Goal: Task Accomplishment & Management: Manage account settings

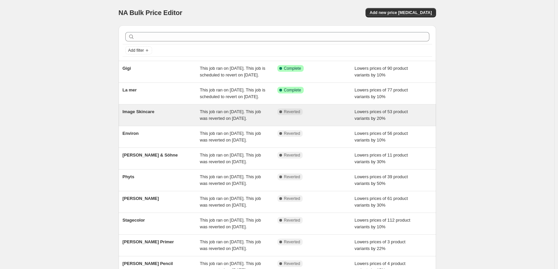
scroll to position [142, 0]
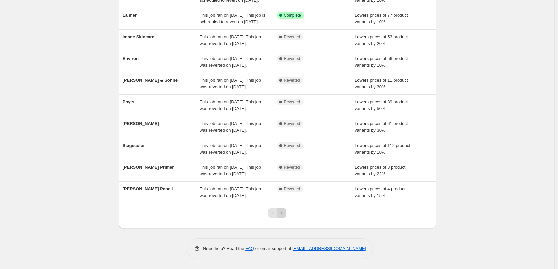
drag, startPoint x: 289, startPoint y: 216, endPoint x: 283, endPoint y: 215, distance: 5.7
click at [288, 216] on div at bounding box center [277, 215] width 27 height 25
click at [283, 215] on icon "Next" at bounding box center [281, 213] width 7 height 7
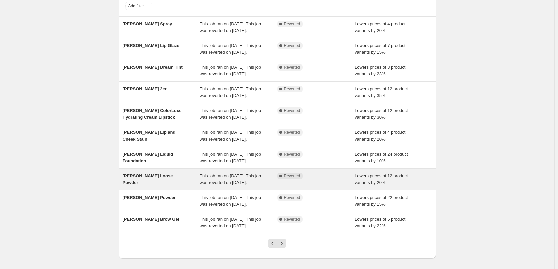
scroll to position [100, 0]
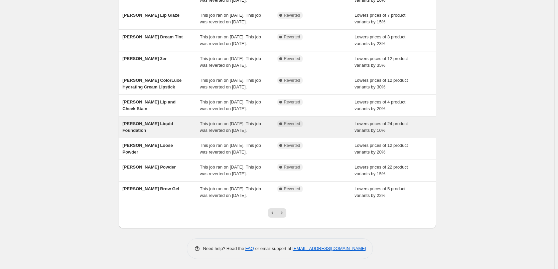
click at [173, 133] on span "Jane Iredale Liquid Foundation" at bounding box center [148, 127] width 51 height 12
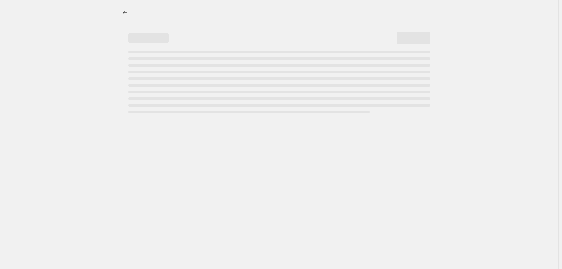
select select "percentage"
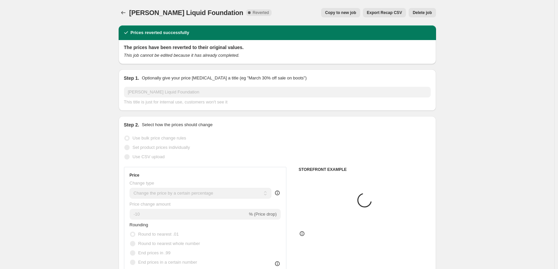
select select "tag"
click at [355, 15] on span "Copy to new job" at bounding box center [340, 12] width 31 height 5
select select "percentage"
select select "tag"
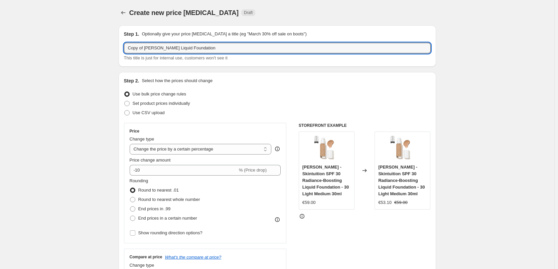
drag, startPoint x: 146, startPoint y: 49, endPoint x: 75, endPoint y: 46, distance: 70.9
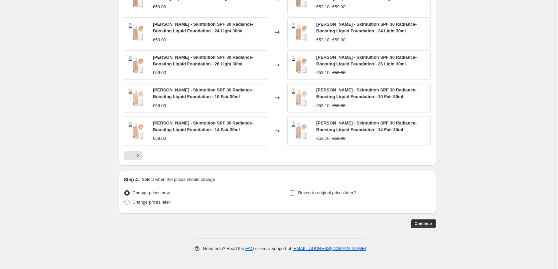
type input "Jane Iredale Liquid Foundation"
click at [323, 192] on span "Revert to original prices later?" at bounding box center [327, 193] width 58 height 5
click at [295, 192] on input "Revert to original prices later?" at bounding box center [292, 193] width 5 height 5
checkbox input "true"
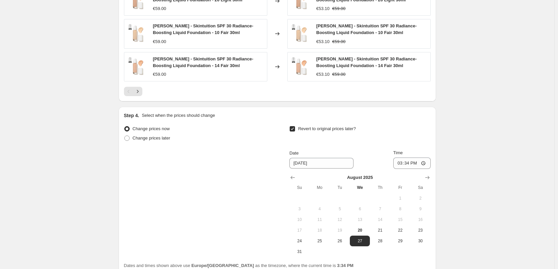
scroll to position [585, 0]
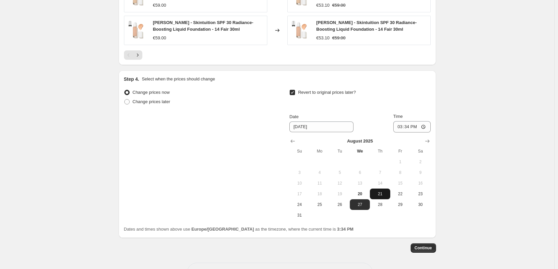
click at [380, 194] on span "21" at bounding box center [380, 194] width 15 height 5
type input "8/21/2025"
click at [403, 124] on input "15:34" at bounding box center [411, 126] width 37 height 11
type input "03:00"
click at [433, 245] on button "Continue" at bounding box center [423, 248] width 25 height 9
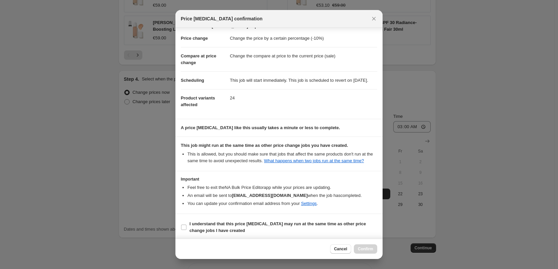
scroll to position [19, 0]
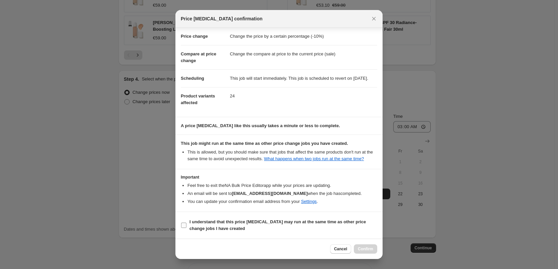
click at [227, 221] on b "I understand that this price change job may run at the same time as other price…" at bounding box center [278, 226] width 176 height 12
click at [187, 223] on input "I understand that this price change job may run at the same time as other price…" at bounding box center [183, 225] width 5 height 5
checkbox input "true"
click at [373, 254] on div "Cancel Confirm" at bounding box center [278, 249] width 207 height 20
click at [373, 252] on button "Confirm" at bounding box center [365, 249] width 23 height 9
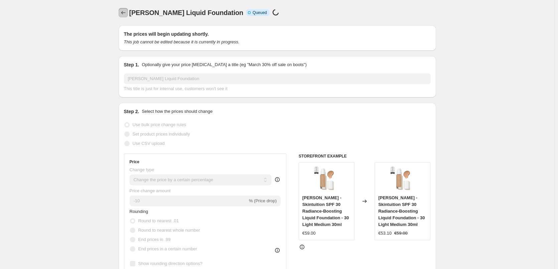
click at [125, 15] on icon "Price change jobs" at bounding box center [123, 12] width 7 height 7
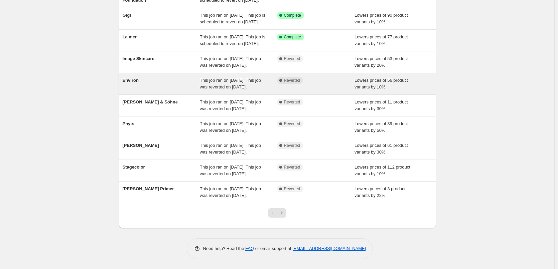
scroll to position [142, 0]
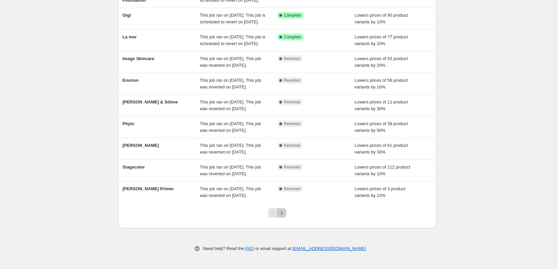
click at [283, 214] on icon "Next" at bounding box center [281, 213] width 7 height 7
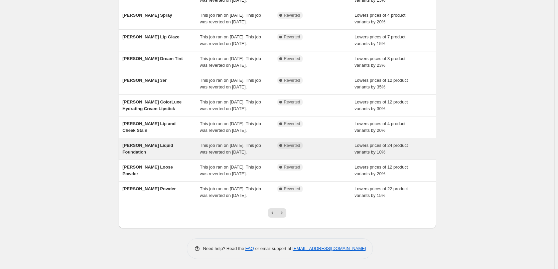
click at [176, 142] on div "Jane Iredale Liquid Foundation" at bounding box center [162, 148] width 78 height 13
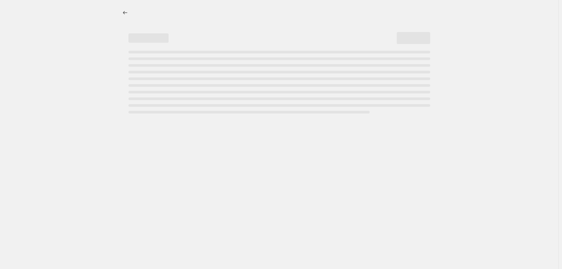
select select "percentage"
select select "tag"
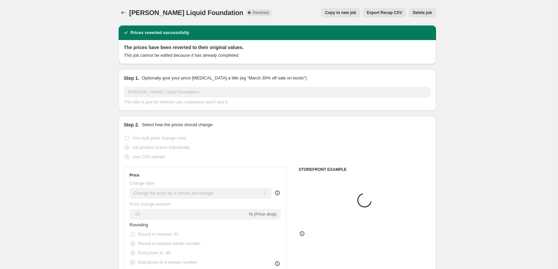
click at [427, 11] on span "Delete job" at bounding box center [422, 12] width 19 height 5
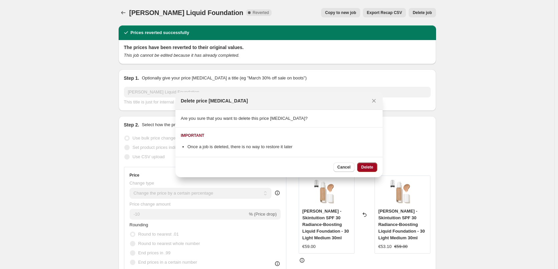
click at [370, 170] on span "Delete" at bounding box center [367, 167] width 12 height 5
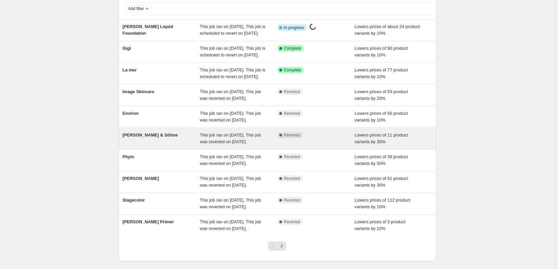
scroll to position [142, 0]
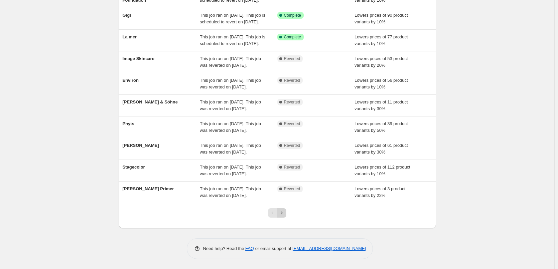
click at [285, 209] on button "Next" at bounding box center [281, 213] width 9 height 9
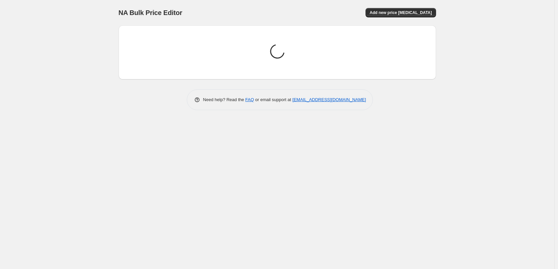
scroll to position [0, 0]
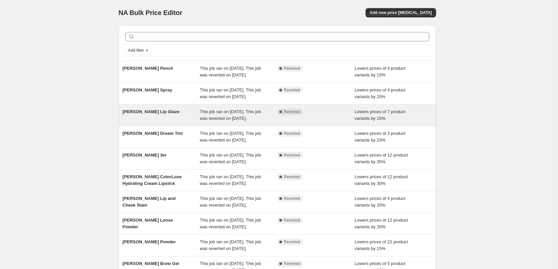
click at [146, 114] on span "Jane Iredale Lip Glaze" at bounding box center [151, 111] width 57 height 5
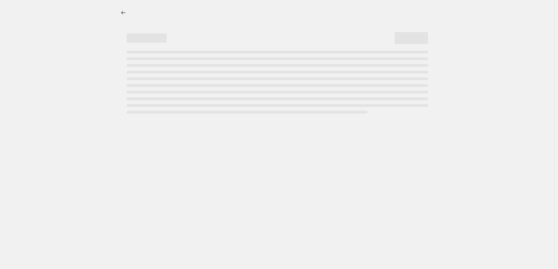
select select "percentage"
select select "tag"
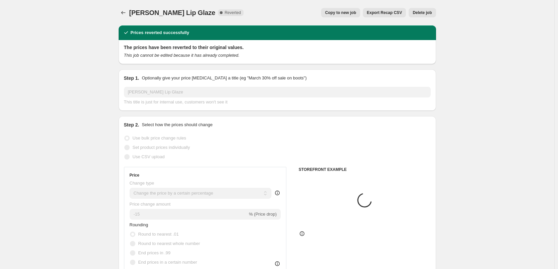
click at [360, 14] on button "Copy to new job" at bounding box center [340, 12] width 39 height 9
select select "percentage"
select select "tag"
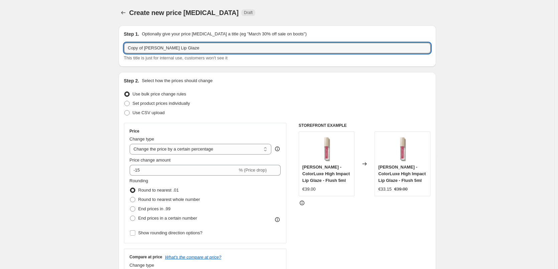
drag, startPoint x: 146, startPoint y: 49, endPoint x: 77, endPoint y: 46, distance: 69.9
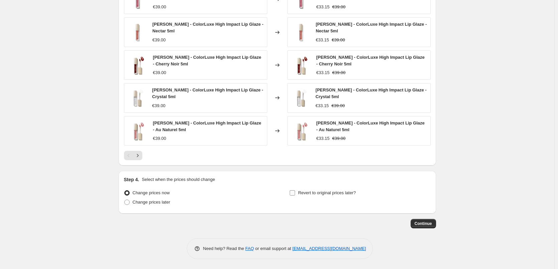
type input "Jane Iredale Lip Glaze"
click at [318, 195] on span "Revert to original prices later?" at bounding box center [327, 193] width 58 height 5
click at [295, 195] on input "Revert to original prices later?" at bounding box center [292, 193] width 5 height 5
checkbox input "true"
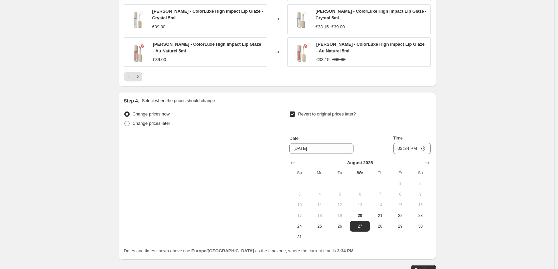
scroll to position [610, 0]
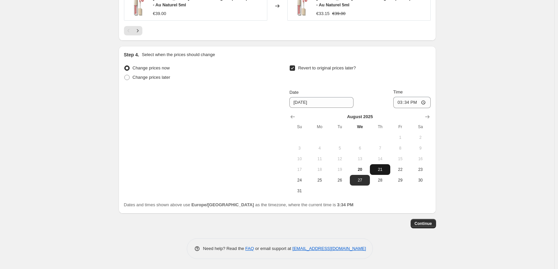
click at [373, 169] on button "21" at bounding box center [380, 169] width 20 height 11
type input "8/21/2025"
click at [405, 102] on input "15:34" at bounding box center [411, 102] width 37 height 11
click at [402, 103] on input "15:34" at bounding box center [411, 102] width 37 height 11
type input "03:00"
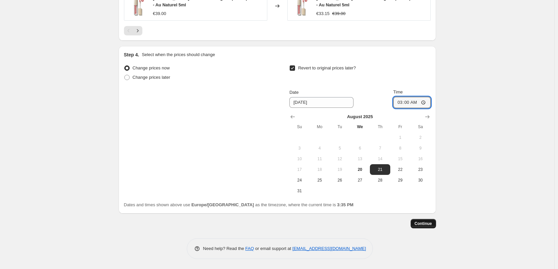
click at [428, 225] on span "Continue" at bounding box center [423, 223] width 17 height 5
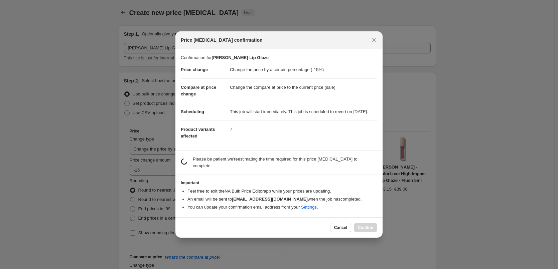
scroll to position [0, 0]
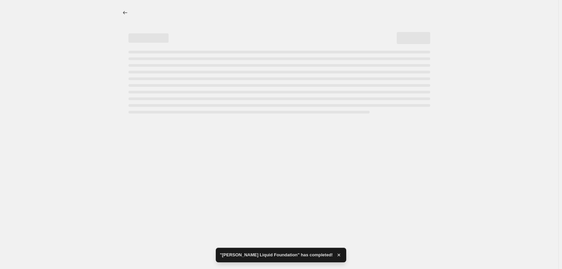
select select "percentage"
select select "tag"
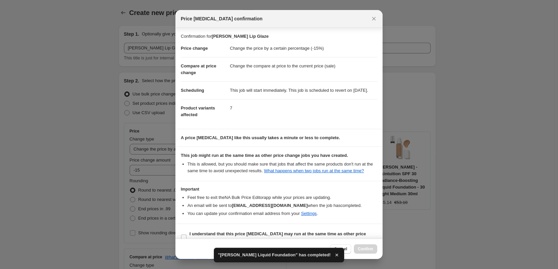
scroll to position [19, 0]
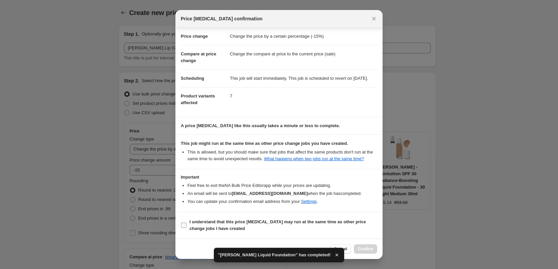
click at [234, 227] on span "I understand that this price change job may run at the same time as other price…" at bounding box center [284, 225] width 188 height 13
click at [187, 227] on input "I understand that this price change job may run at the same time as other price…" at bounding box center [183, 225] width 5 height 5
checkbox input "true"
click at [366, 248] on span "Confirm" at bounding box center [365, 249] width 15 height 5
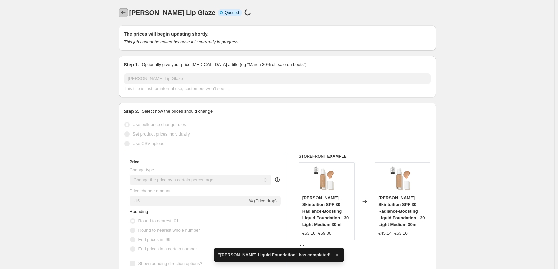
click at [127, 11] on icon "Price change jobs" at bounding box center [123, 12] width 7 height 7
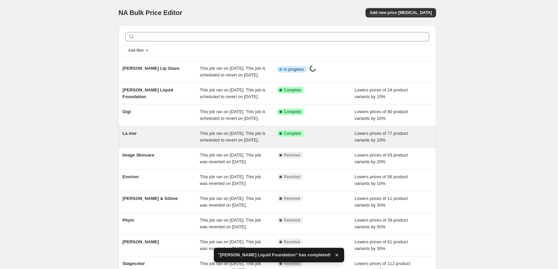
scroll to position [142, 0]
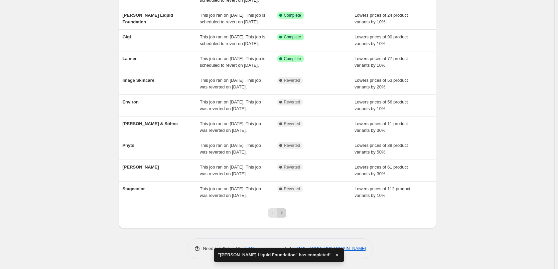
click at [283, 212] on icon "Next" at bounding box center [281, 213] width 7 height 7
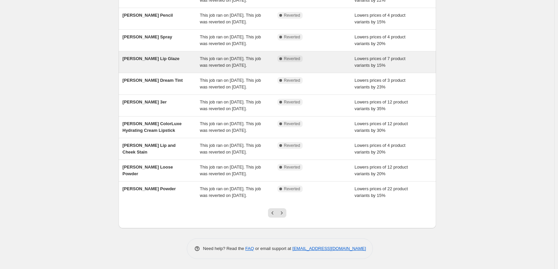
click at [157, 56] on span "Jane Iredale Lip Glaze" at bounding box center [151, 58] width 57 height 5
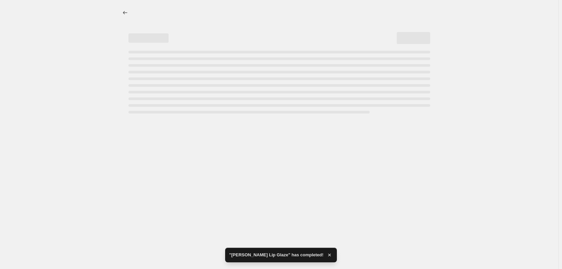
select select "percentage"
select select "tag"
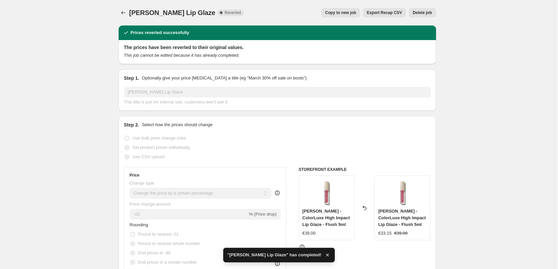
click at [431, 14] on span "Delete job" at bounding box center [422, 12] width 19 height 5
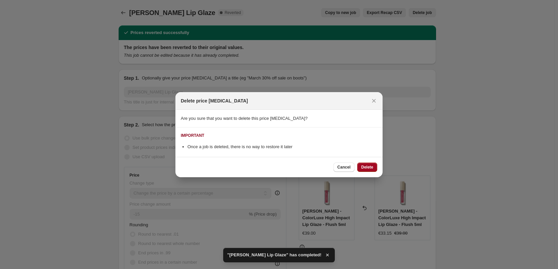
click at [372, 168] on span "Delete" at bounding box center [367, 167] width 12 height 5
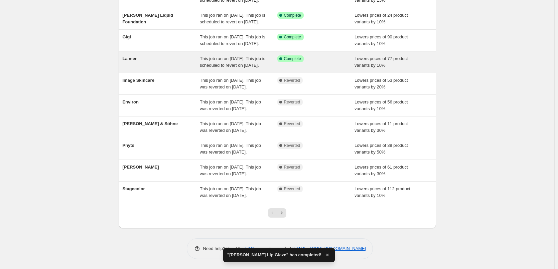
scroll to position [142, 0]
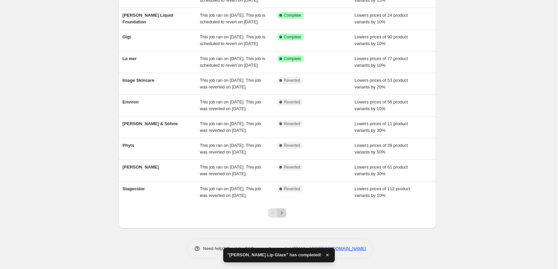
click at [283, 211] on icon "Next" at bounding box center [281, 213] width 7 height 7
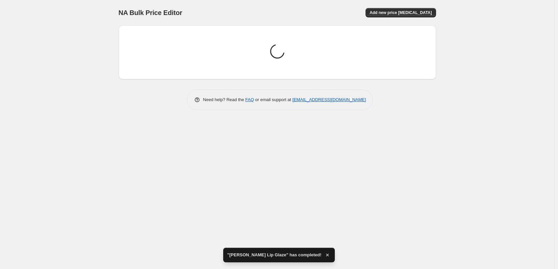
scroll to position [0, 0]
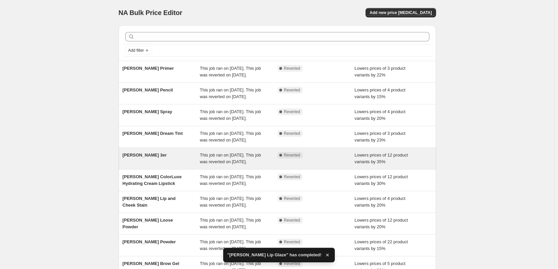
click at [153, 158] on span "Jane Iredale 3er" at bounding box center [145, 155] width 44 height 5
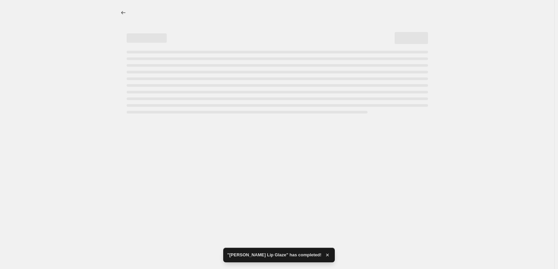
select select "percentage"
select select "tag"
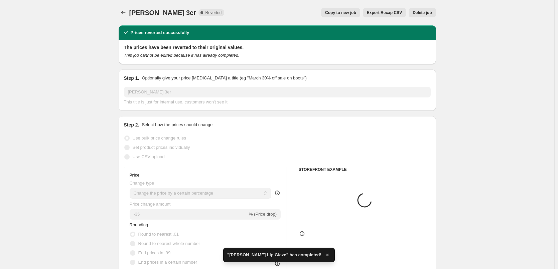
click at [356, 15] on span "Copy to new job" at bounding box center [340, 12] width 31 height 5
select select "percentage"
select select "tag"
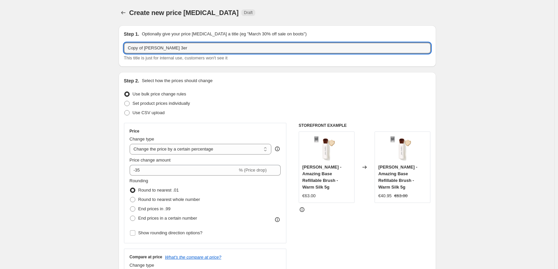
drag, startPoint x: 146, startPoint y: 48, endPoint x: 64, endPoint y: 51, distance: 82.0
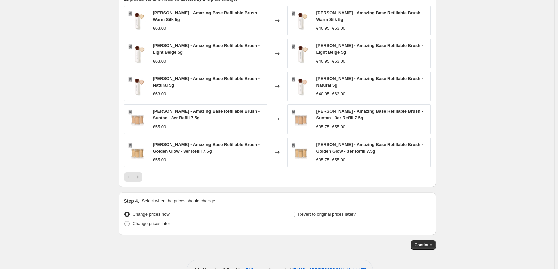
type input "Jane Iredale 3er"
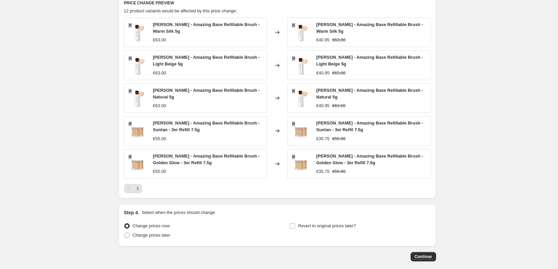
click at [309, 195] on div "PRICE CHANGE PREVIEW 12 product variants would be affected by this price change…" at bounding box center [278, 97] width 318 height 204
click at [312, 224] on span "Revert to original prices later?" at bounding box center [327, 226] width 58 height 5
click at [295, 224] on input "Revert to original prices later?" at bounding box center [292, 226] width 5 height 5
checkbox input "true"
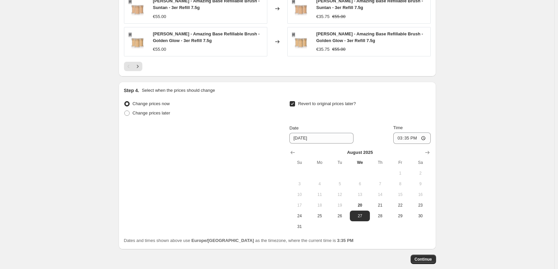
scroll to position [610, 0]
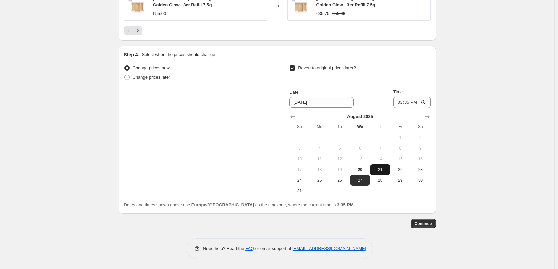
click at [380, 170] on span "21" at bounding box center [380, 169] width 15 height 5
type input "8/21/2025"
click at [404, 98] on input "15:35" at bounding box center [411, 102] width 37 height 11
type input "03:00"
click at [424, 222] on span "Continue" at bounding box center [423, 223] width 17 height 5
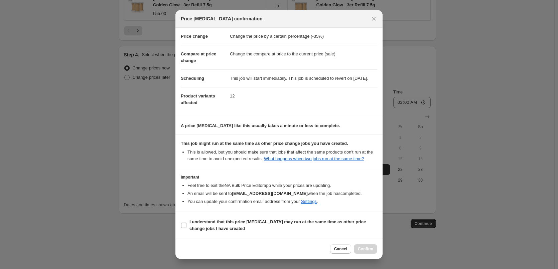
scroll to position [19, 0]
click at [235, 222] on b "I understand that this price change job may run at the same time as other price…" at bounding box center [278, 226] width 176 height 12
click at [187, 223] on input "I understand that this price change job may run at the same time as other price…" at bounding box center [183, 225] width 5 height 5
checkbox input "true"
click at [365, 249] on span "Confirm" at bounding box center [365, 249] width 15 height 5
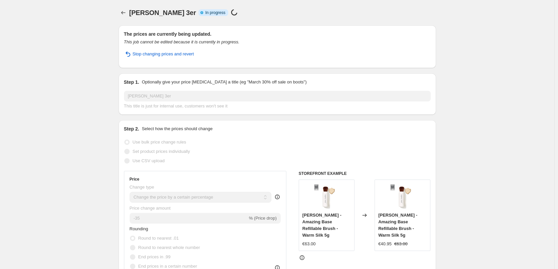
click at [127, 18] on div "Jane Iredale 3er. This page is ready Jane Iredale 3er Info Partially complete I…" at bounding box center [278, 12] width 318 height 25
click at [127, 16] on button "Price change jobs" at bounding box center [123, 12] width 9 height 9
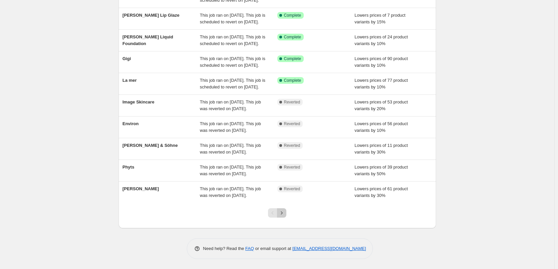
click at [283, 215] on icon "Next" at bounding box center [281, 213] width 7 height 7
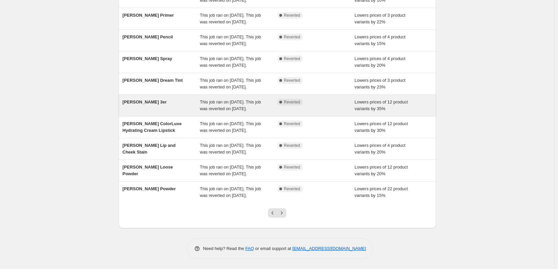
click at [152, 100] on span "Jane Iredale 3er" at bounding box center [145, 102] width 44 height 5
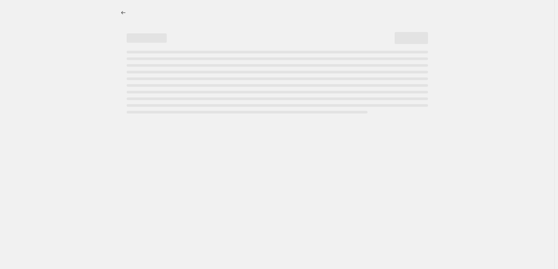
select select "percentage"
select select "tag"
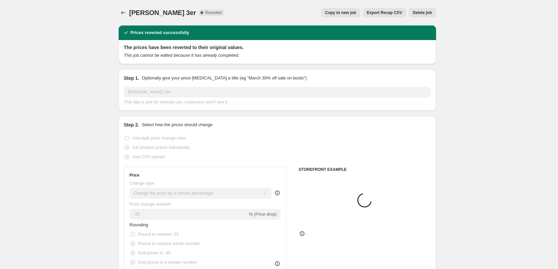
click at [422, 14] on span "Delete job" at bounding box center [422, 12] width 19 height 5
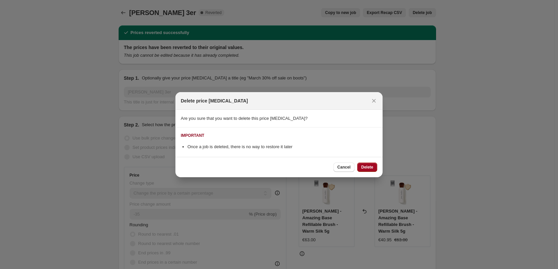
click at [373, 163] on button "Delete" at bounding box center [367, 167] width 20 height 9
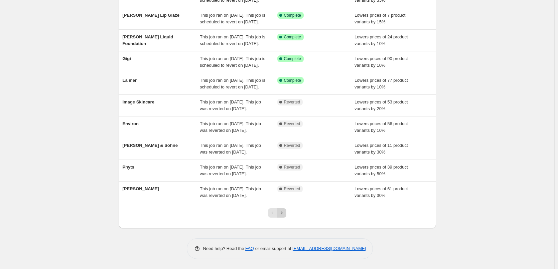
click at [284, 215] on icon "Next" at bounding box center [281, 213] width 7 height 7
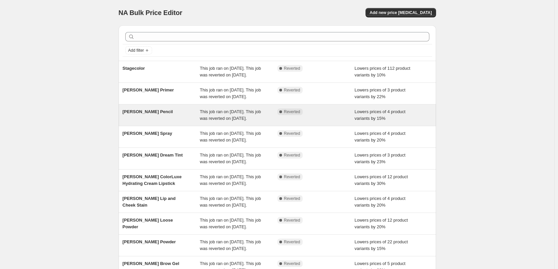
click at [161, 114] on span "[PERSON_NAME] Pencil" at bounding box center [148, 111] width 50 height 5
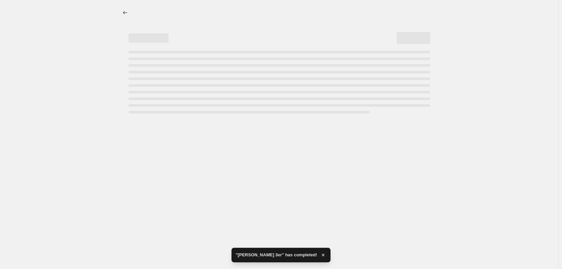
select select "percentage"
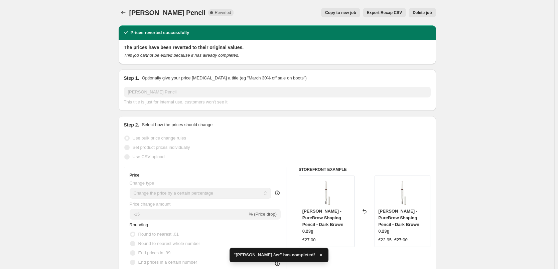
click at [354, 15] on button "Copy to new job" at bounding box center [340, 12] width 39 height 9
select select "percentage"
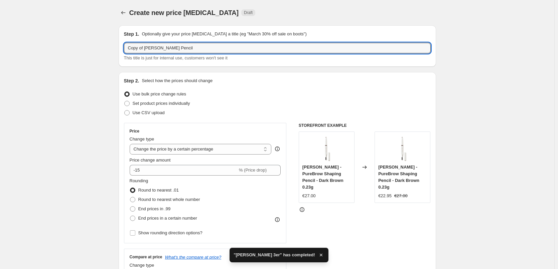
drag, startPoint x: 146, startPoint y: 49, endPoint x: 88, endPoint y: 44, distance: 58.0
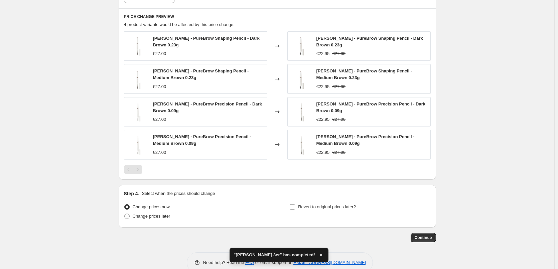
scroll to position [512, 0]
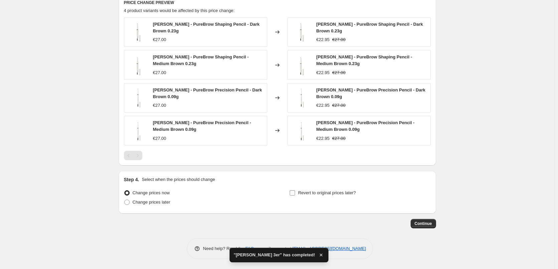
type input "[PERSON_NAME] Pencil"
click at [307, 196] on span "Revert to original prices later?" at bounding box center [327, 193] width 58 height 5
click at [295, 196] on input "Revert to original prices later?" at bounding box center [292, 193] width 5 height 5
checkbox input "true"
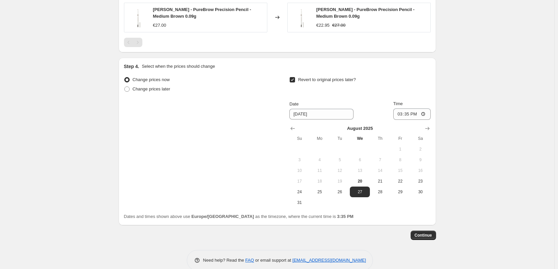
scroll to position [637, 0]
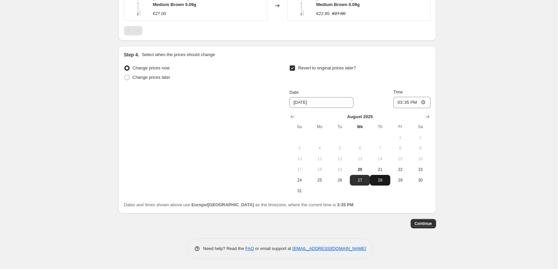
click at [382, 175] on button "28" at bounding box center [380, 180] width 20 height 11
click at [382, 174] on button "21" at bounding box center [380, 169] width 20 height 11
type input "8/21/2025"
click at [402, 107] on input "15:35" at bounding box center [411, 102] width 37 height 11
type input "03:00"
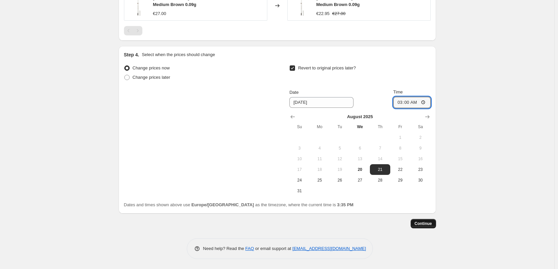
click at [425, 225] on span "Continue" at bounding box center [423, 223] width 17 height 5
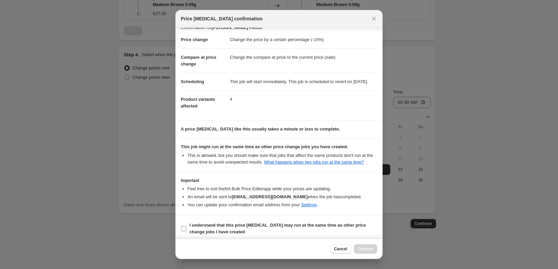
scroll to position [19, 0]
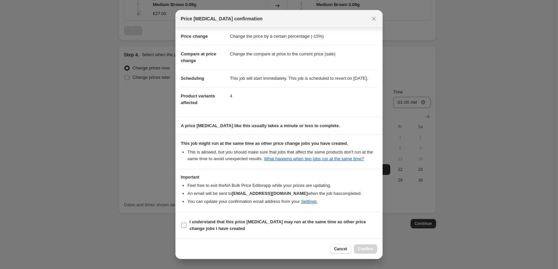
click at [252, 225] on b "I understand that this price change job may run at the same time as other price…" at bounding box center [278, 226] width 176 height 12
click at [187, 225] on input "I understand that this price change job may run at the same time as other price…" at bounding box center [183, 225] width 5 height 5
checkbox input "true"
click at [362, 251] on span "Confirm" at bounding box center [365, 249] width 15 height 5
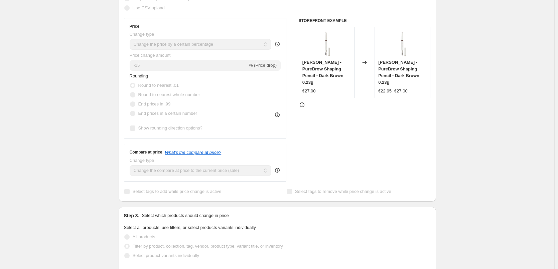
scroll to position [93, 0]
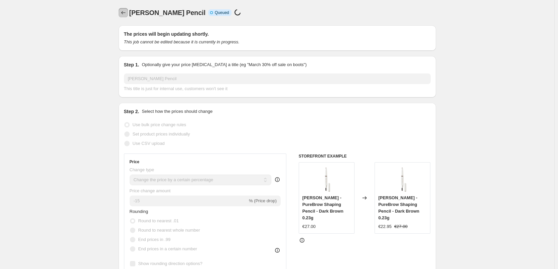
click at [127, 13] on icon "Price change jobs" at bounding box center [123, 12] width 7 height 7
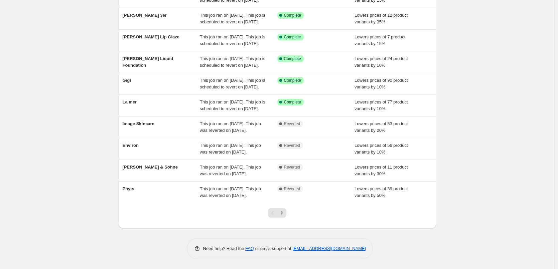
scroll to position [142, 0]
click at [285, 215] on icon "Next" at bounding box center [281, 213] width 7 height 7
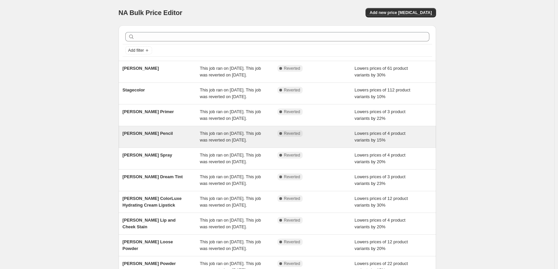
click at [172, 144] on div "[PERSON_NAME] Pencil" at bounding box center [162, 136] width 78 height 13
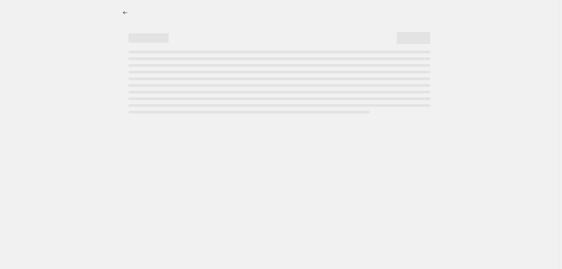
select select "percentage"
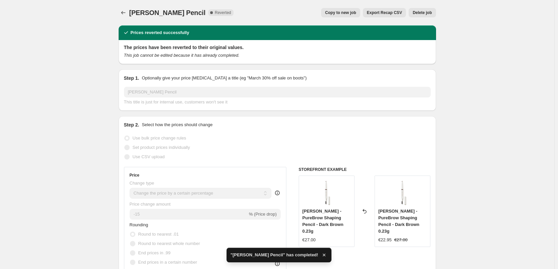
click at [428, 15] on span "Delete job" at bounding box center [422, 12] width 19 height 5
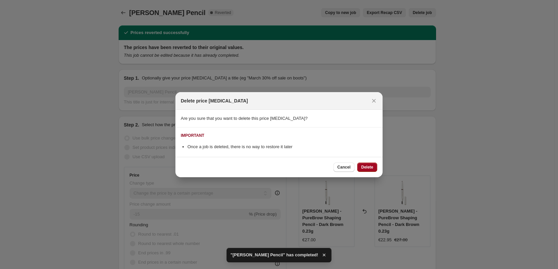
click at [370, 164] on button "Delete" at bounding box center [367, 167] width 20 height 9
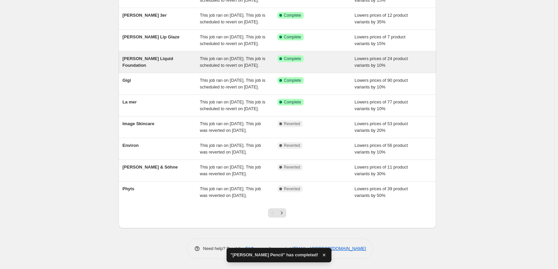
scroll to position [142, 0]
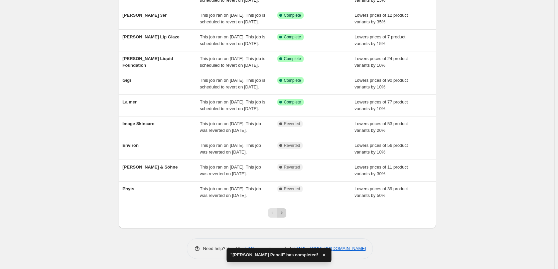
click at [285, 212] on icon "Next" at bounding box center [281, 213] width 7 height 7
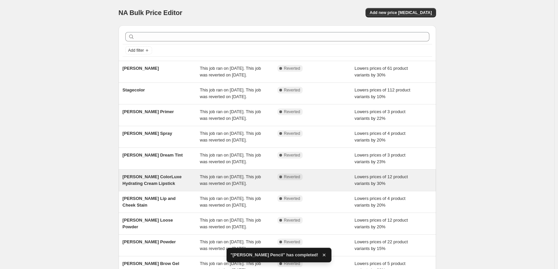
click at [163, 186] on span "Jane Iredale ColorLuxe Hydrating Cream Lipstick" at bounding box center [152, 180] width 59 height 12
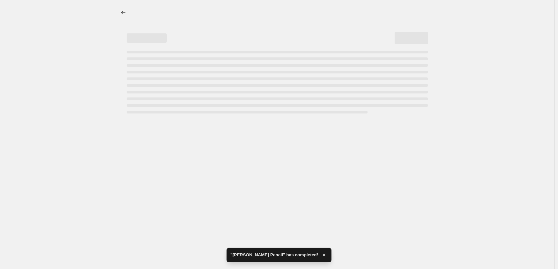
select select "percentage"
select select "tag"
select select "vendor"
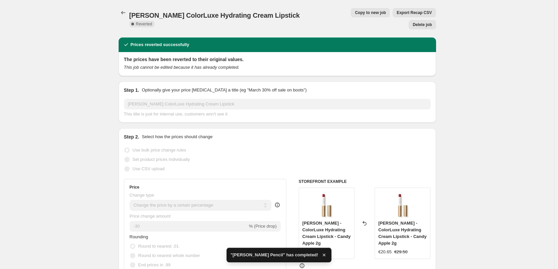
click at [355, 12] on span "Copy to new job" at bounding box center [370, 12] width 31 height 5
select select "percentage"
select select "tag"
select select "vendor"
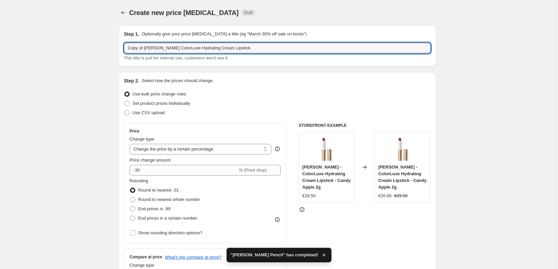
drag, startPoint x: 146, startPoint y: 48, endPoint x: 103, endPoint y: 56, distance: 44.2
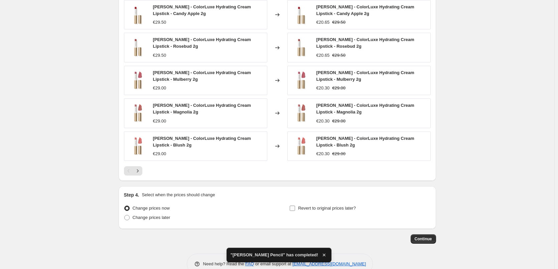
scroll to position [500, 0]
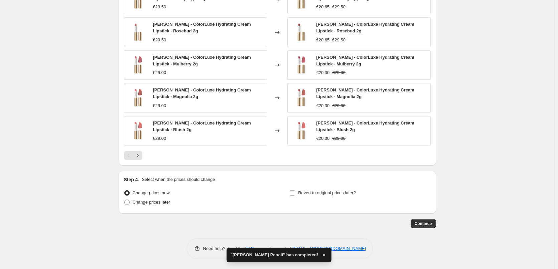
type input "Jane Iredale ColorLuxe Hydrating Cream Lipstick"
click at [315, 188] on div "Step 4. Select when the prices should change Change prices now Change prices la…" at bounding box center [277, 192] width 307 height 32
click at [313, 192] on span "Revert to original prices later?" at bounding box center [327, 193] width 58 height 5
click at [295, 192] on input "Revert to original prices later?" at bounding box center [292, 193] width 5 height 5
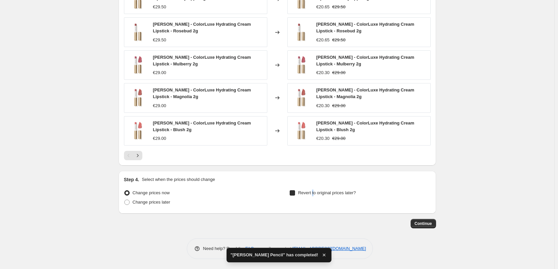
checkbox input "true"
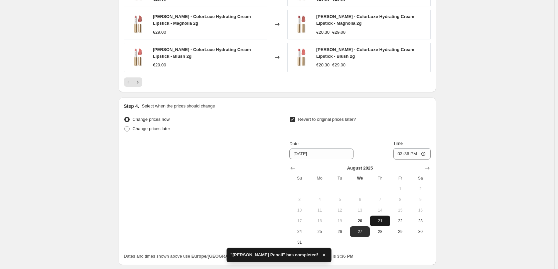
scroll to position [625, 0]
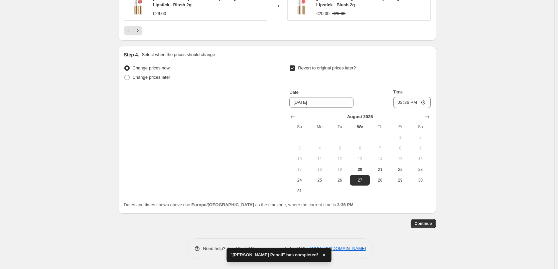
click at [387, 124] on th "Th" at bounding box center [380, 127] width 20 height 11
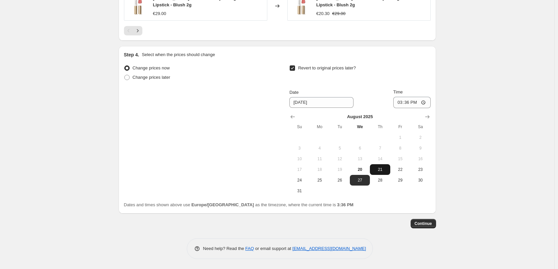
click at [379, 169] on span "21" at bounding box center [380, 169] width 15 height 5
type input "8/21/2025"
click at [401, 102] on input "15:36" at bounding box center [411, 102] width 37 height 11
type input "03:00"
click at [431, 221] on button "Continue" at bounding box center [423, 223] width 25 height 9
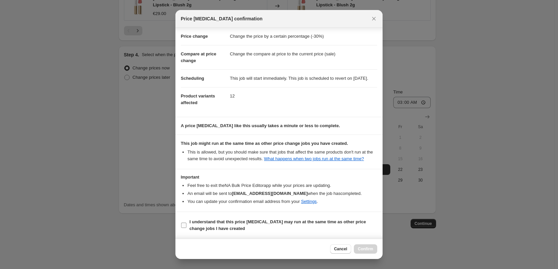
click at [251, 220] on b "I understand that this price change job may run at the same time as other price…" at bounding box center [278, 226] width 176 height 12
click at [187, 223] on input "I understand that this price change job may run at the same time as other price…" at bounding box center [183, 225] width 5 height 5
checkbox input "true"
click at [363, 246] on button "Confirm" at bounding box center [365, 249] width 23 height 9
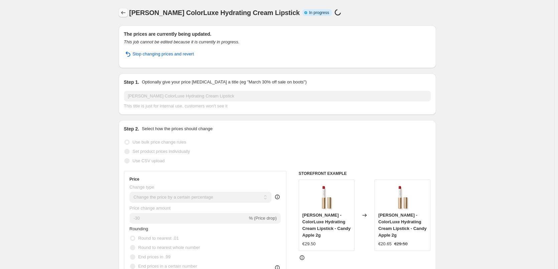
click at [125, 14] on icon "Price change jobs" at bounding box center [123, 12] width 7 height 7
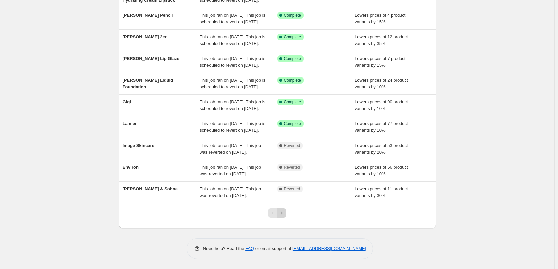
click at [283, 211] on icon "Next" at bounding box center [281, 213] width 7 height 7
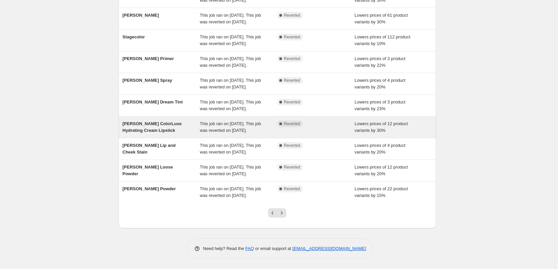
click at [166, 121] on span "Jane Iredale ColorLuxe Hydrating Cream Lipstick" at bounding box center [152, 127] width 59 height 12
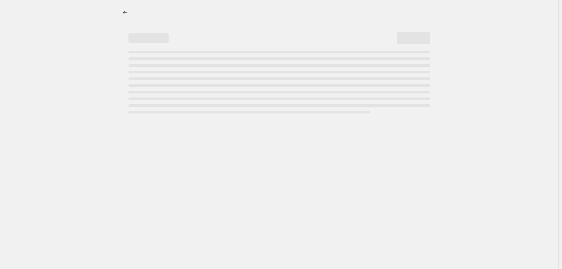
select select "percentage"
select select "tag"
select select "vendor"
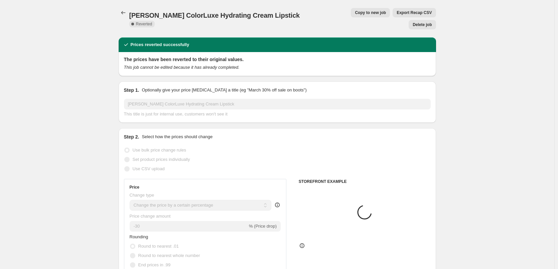
click at [427, 22] on span "Delete job" at bounding box center [422, 24] width 19 height 5
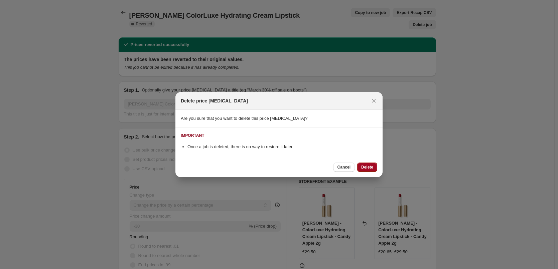
click at [374, 165] on button "Delete" at bounding box center [367, 167] width 20 height 9
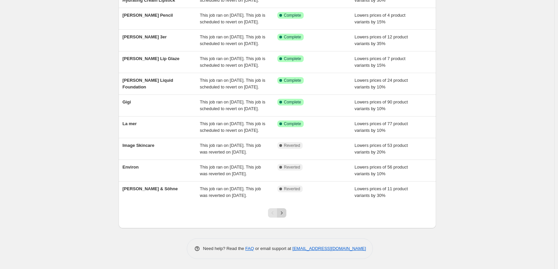
click at [285, 215] on icon "Next" at bounding box center [281, 213] width 7 height 7
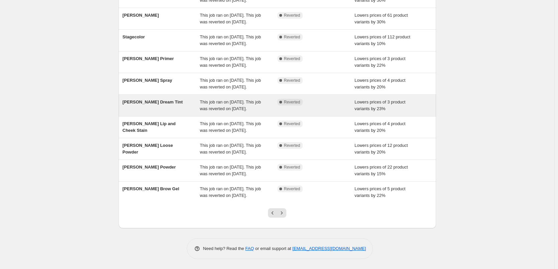
click at [171, 100] on span "Jane Iredale Dream Tint" at bounding box center [153, 102] width 60 height 5
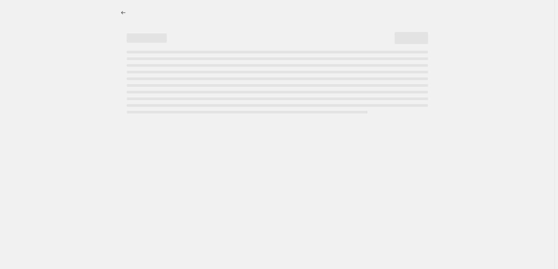
select select "percentage"
select select "vendor"
select select "tag"
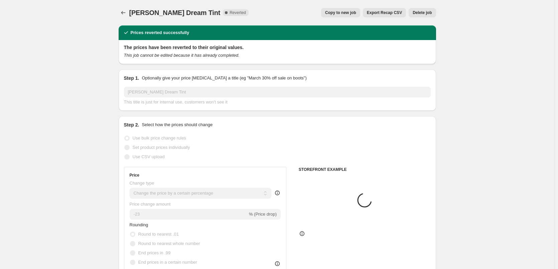
click at [355, 16] on button "Copy to new job" at bounding box center [340, 12] width 39 height 9
select select "percentage"
select select "vendor"
select select "tag"
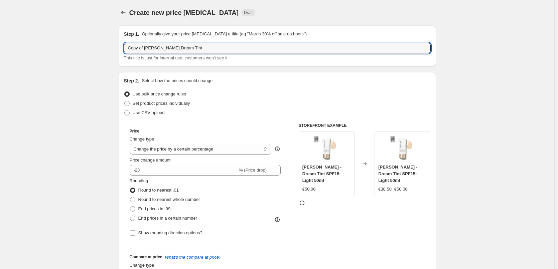
drag, startPoint x: 146, startPoint y: 49, endPoint x: 90, endPoint y: 52, distance: 55.9
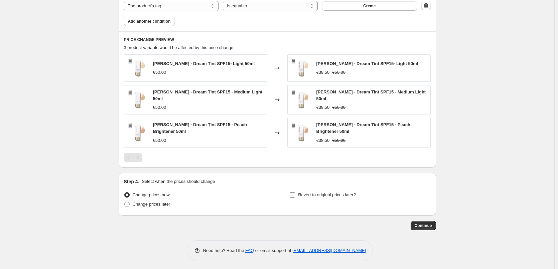
type input "Jane Iredale Dream Tint"
click at [307, 195] on span "Revert to original prices later?" at bounding box center [327, 195] width 58 height 5
click at [295, 195] on input "Revert to original prices later?" at bounding box center [292, 195] width 5 height 5
checkbox input "true"
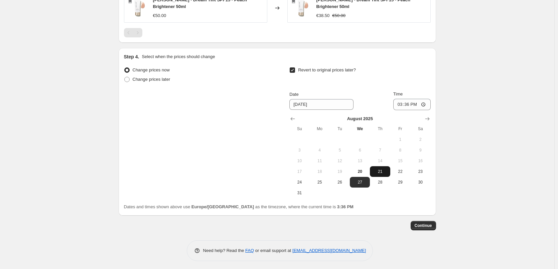
click at [377, 166] on button "21" at bounding box center [380, 171] width 20 height 11
type input "8/21/2025"
click at [399, 108] on input "15:36" at bounding box center [411, 104] width 37 height 11
click at [400, 106] on input "15:36" at bounding box center [411, 104] width 37 height 11
type input "03:00"
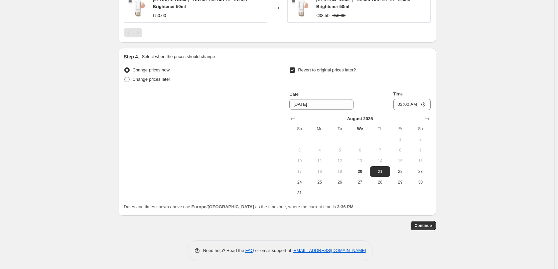
click at [425, 223] on span "Continue" at bounding box center [423, 225] width 17 height 5
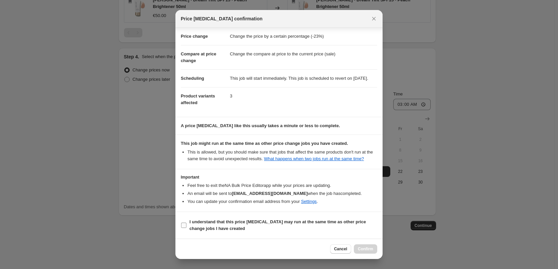
click at [206, 233] on label "I understand that this price change job may run at the same time as other price…" at bounding box center [279, 226] width 197 height 16
click at [187, 228] on input "I understand that this price change job may run at the same time as other price…" at bounding box center [183, 225] width 5 height 5
checkbox input "true"
click at [365, 246] on button "Confirm" at bounding box center [365, 249] width 23 height 9
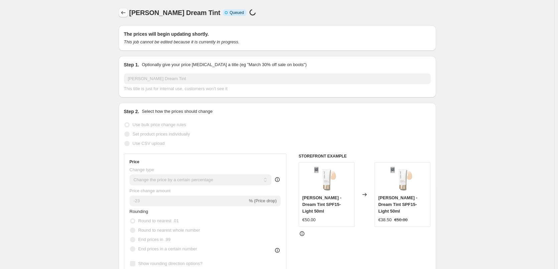
click at [126, 17] on button "Price change jobs" at bounding box center [123, 12] width 9 height 9
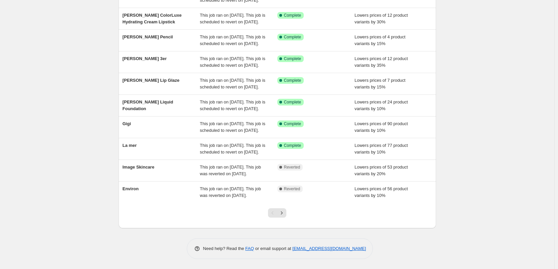
click at [288, 214] on div at bounding box center [277, 215] width 27 height 25
click at [289, 213] on div at bounding box center [277, 215] width 27 height 25
click at [285, 213] on icon "Next" at bounding box center [281, 213] width 7 height 7
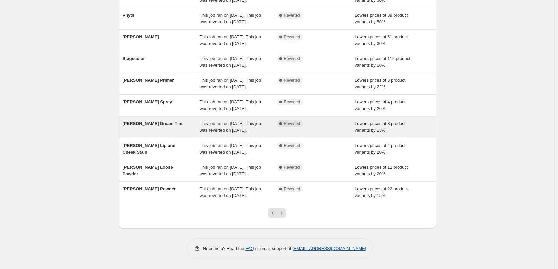
click at [164, 121] on span "Jane Iredale Dream Tint" at bounding box center [153, 123] width 60 height 5
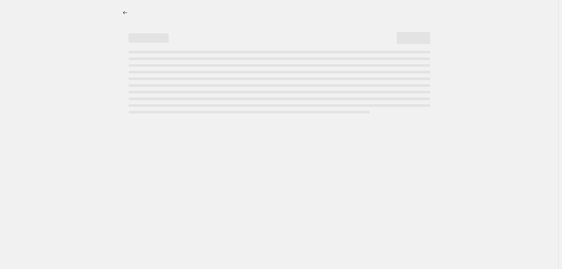
select select "percentage"
select select "vendor"
select select "tag"
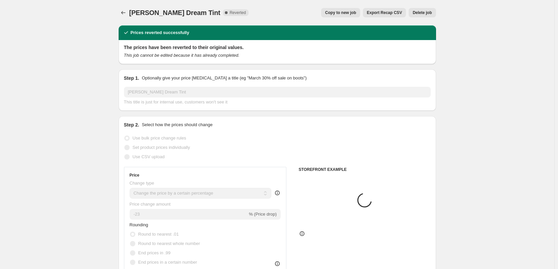
click at [428, 13] on span "Delete job" at bounding box center [422, 12] width 19 height 5
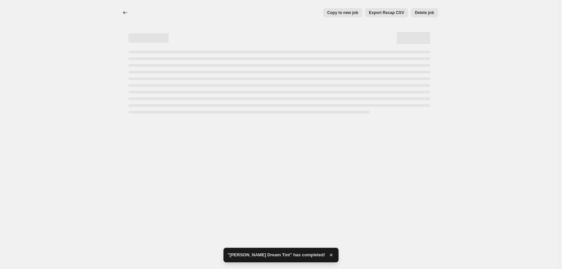
select select "percentage"
select select "vendor"
select select "tag"
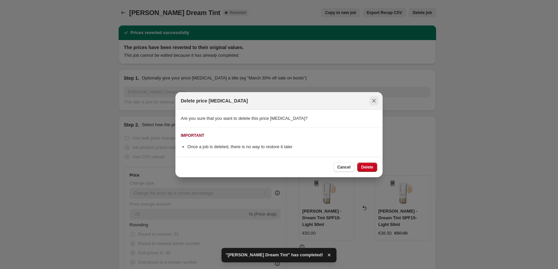
click at [374, 104] on button "Close" at bounding box center [373, 100] width 9 height 9
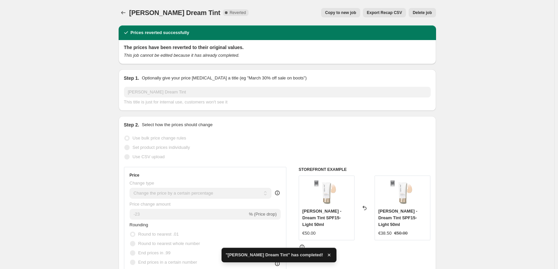
click at [428, 16] on button "Delete job" at bounding box center [422, 12] width 27 height 9
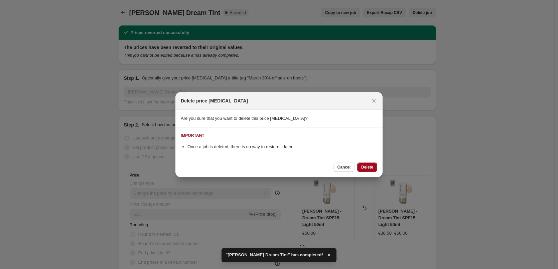
click at [364, 165] on span "Delete" at bounding box center [367, 167] width 12 height 5
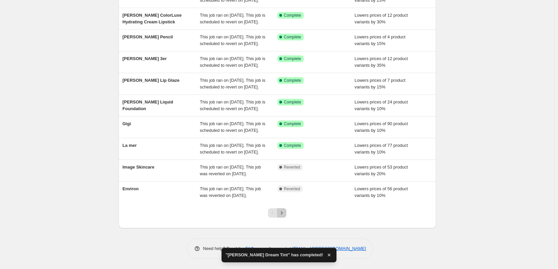
click at [286, 215] on button "Next" at bounding box center [281, 213] width 9 height 9
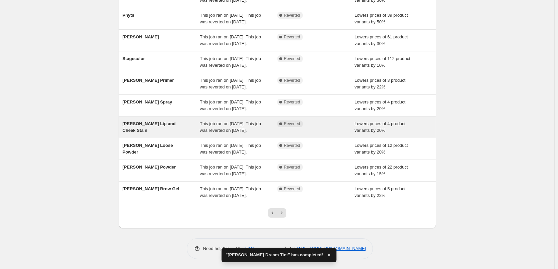
click at [175, 121] on span "Jane Iredale Lip and Cheek Stain" at bounding box center [149, 127] width 53 height 12
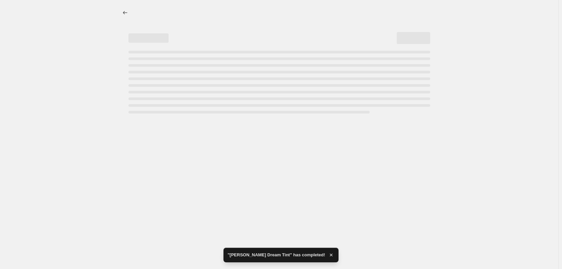
select select "percentage"
select select "tag"
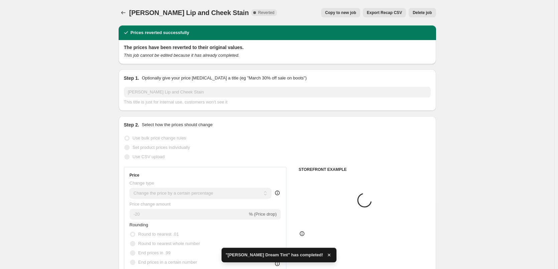
click at [349, 18] on div "Jane Iredale Lip and Cheek Stain. This page is ready Jane Iredale Lip and Cheek…" at bounding box center [278, 12] width 318 height 25
click at [349, 17] on button "Copy to new job" at bounding box center [340, 12] width 39 height 9
select select "percentage"
select select "tag"
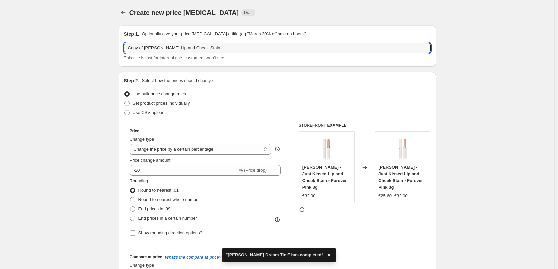
drag, startPoint x: 145, startPoint y: 48, endPoint x: 88, endPoint y: 50, distance: 57.2
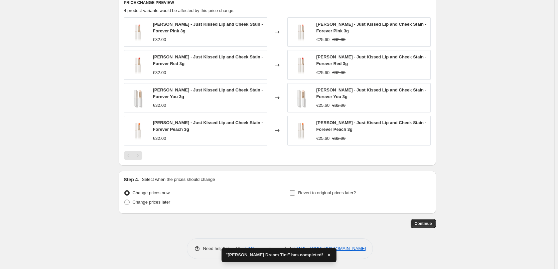
type input "Jane Iredale Lip and Cheek Stain"
click at [321, 192] on span "Revert to original prices later?" at bounding box center [327, 193] width 58 height 5
click at [295, 192] on input "Revert to original prices later?" at bounding box center [292, 193] width 5 height 5
checkbox input "true"
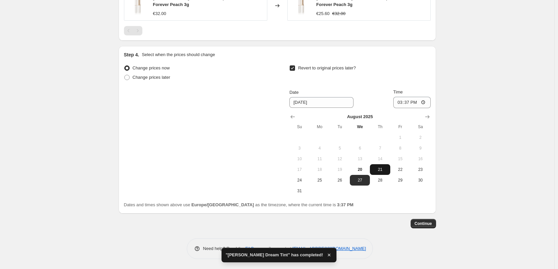
click at [373, 166] on button "21" at bounding box center [380, 169] width 20 height 11
type input "8/21/2025"
click at [402, 104] on input "15:37" at bounding box center [411, 102] width 37 height 11
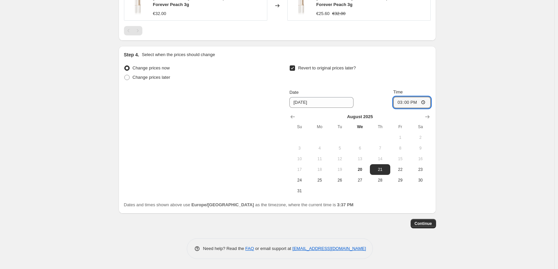
type input "03:00"
click at [428, 224] on span "Continue" at bounding box center [423, 223] width 17 height 5
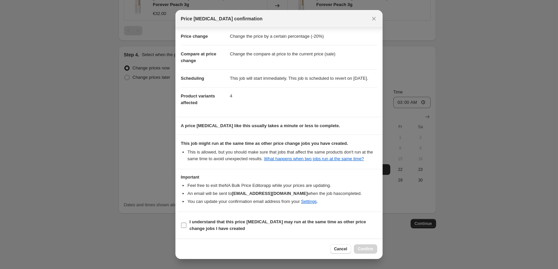
click at [226, 227] on b "I understand that this price change job may run at the same time as other price…" at bounding box center [278, 226] width 176 height 12
click at [187, 227] on input "I understand that this price change job may run at the same time as other price…" at bounding box center [183, 225] width 5 height 5
checkbox input "true"
click at [370, 252] on button "Confirm" at bounding box center [365, 249] width 23 height 9
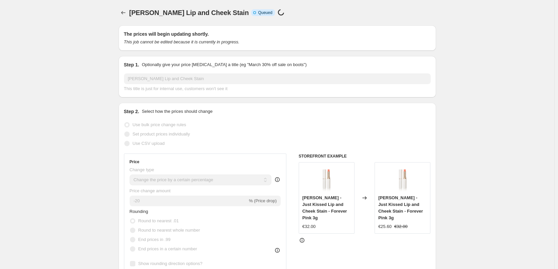
click at [131, 9] on span "Jane Iredale Lip and Cheek Stain" at bounding box center [189, 12] width 120 height 7
click at [129, 10] on div at bounding box center [124, 12] width 11 height 9
click at [128, 10] on button "Price change jobs" at bounding box center [123, 12] width 9 height 9
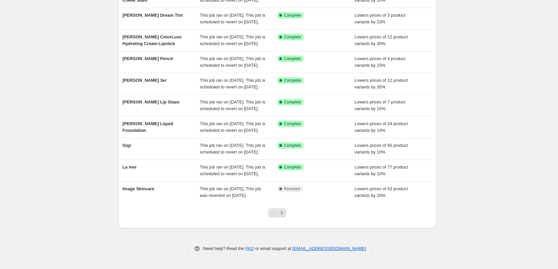
click at [285, 219] on div at bounding box center [277, 215] width 27 height 25
click at [285, 217] on button "Next" at bounding box center [281, 213] width 9 height 9
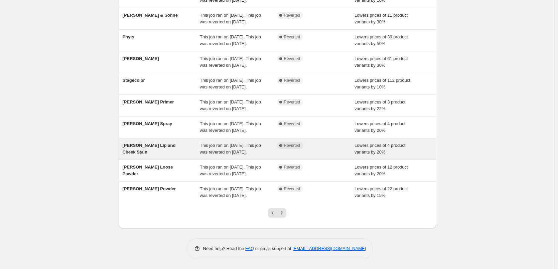
click at [173, 143] on span "Jane Iredale Lip and Cheek Stain" at bounding box center [149, 149] width 53 height 12
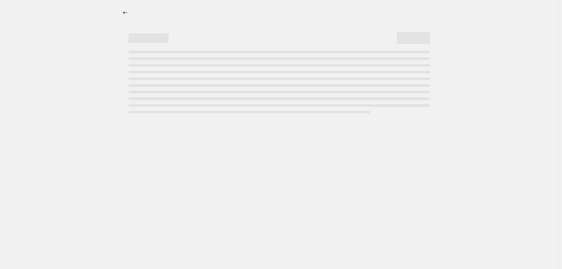
select select "percentage"
select select "tag"
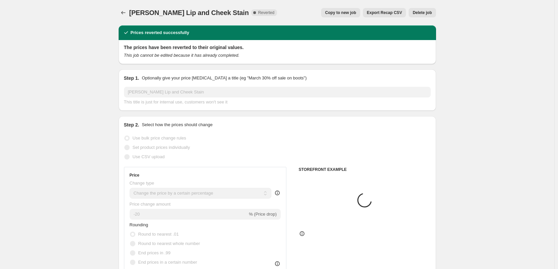
click at [430, 14] on span "Delete job" at bounding box center [422, 12] width 19 height 5
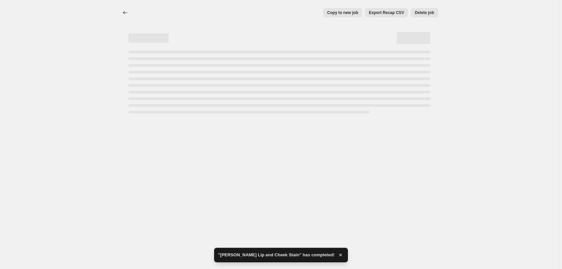
select select "percentage"
select select "tag"
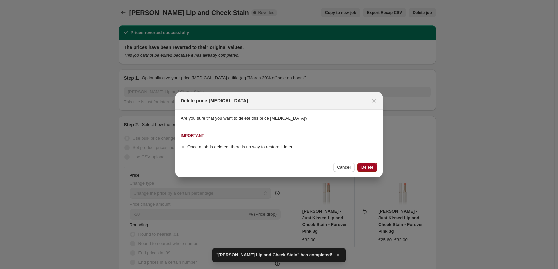
click at [370, 169] on span "Delete" at bounding box center [367, 167] width 12 height 5
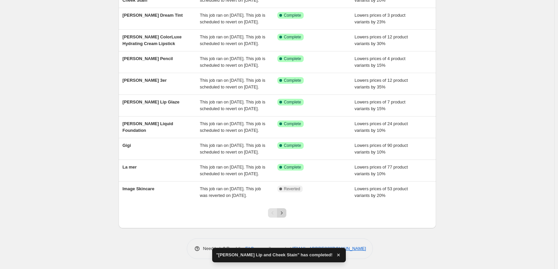
click at [283, 215] on icon "Next" at bounding box center [281, 213] width 7 height 7
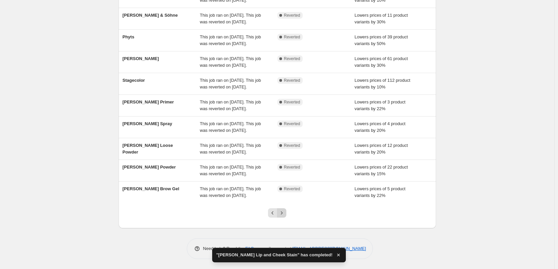
click at [284, 213] on icon "Next" at bounding box center [281, 213] width 7 height 7
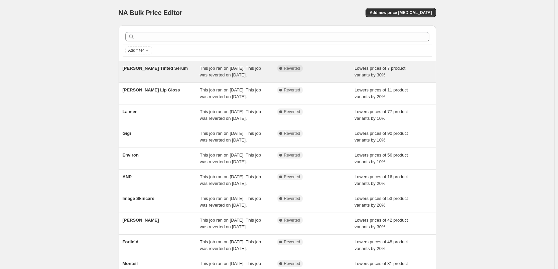
click at [167, 71] on div "Jane Iredale Tinted Serum" at bounding box center [162, 71] width 78 height 13
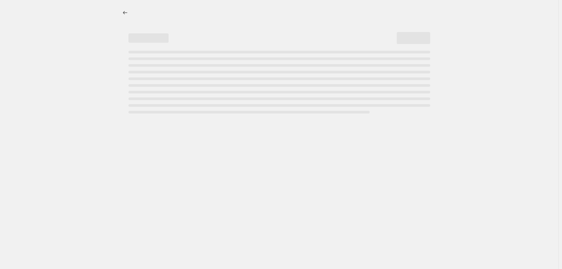
select select "percentage"
select select "tag"
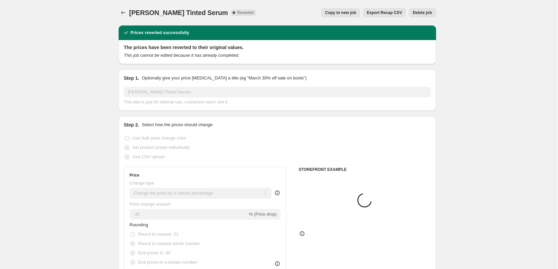
click at [356, 12] on span "Copy to new job" at bounding box center [340, 12] width 31 height 5
select select "percentage"
select select "tag"
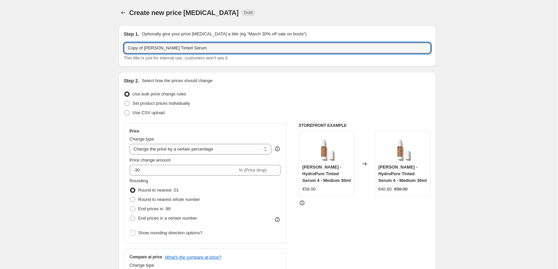
drag, startPoint x: 146, startPoint y: 49, endPoint x: 85, endPoint y: 50, distance: 60.5
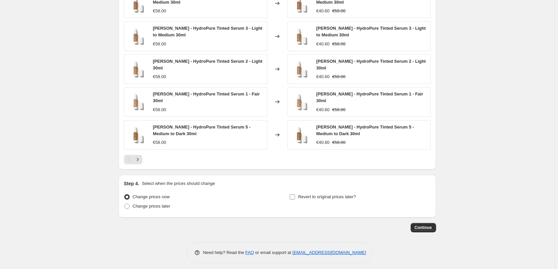
type input "Jane Iredale Tinted Serum"
click at [322, 196] on span "Revert to original prices later?" at bounding box center [327, 197] width 58 height 5
click at [295, 196] on input "Revert to original prices later?" at bounding box center [292, 197] width 5 height 5
checkbox input "true"
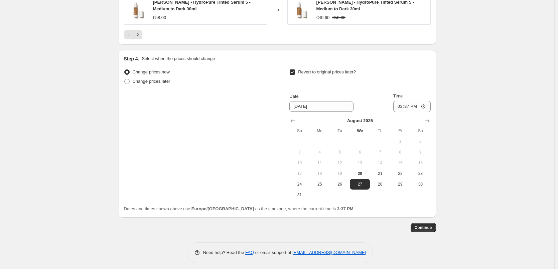
drag, startPoint x: 385, startPoint y: 171, endPoint x: 386, endPoint y: 160, distance: 10.8
click at [382, 172] on span "21" at bounding box center [380, 173] width 15 height 5
type input "8/21/2025"
click at [404, 104] on input "15:37" at bounding box center [411, 106] width 37 height 11
type input "03:00"
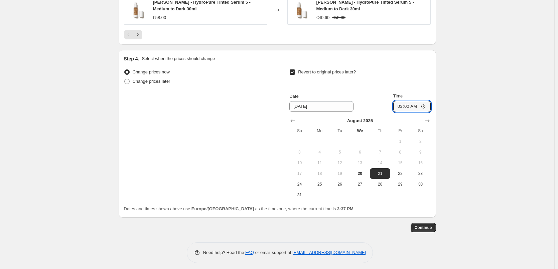
click at [425, 226] on span "Continue" at bounding box center [423, 227] width 17 height 5
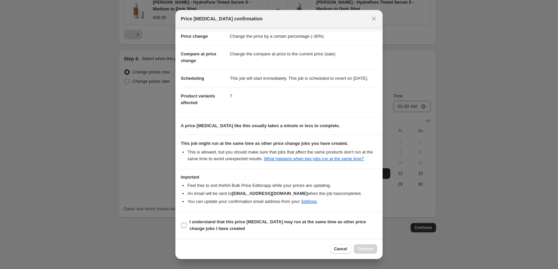
click at [215, 228] on b "I understand that this price change job may run at the same time as other price…" at bounding box center [278, 226] width 176 height 12
click at [187, 228] on input "I understand that this price change job may run at the same time as other price…" at bounding box center [183, 225] width 5 height 5
checkbox input "true"
click at [360, 247] on button "Confirm" at bounding box center [365, 249] width 23 height 9
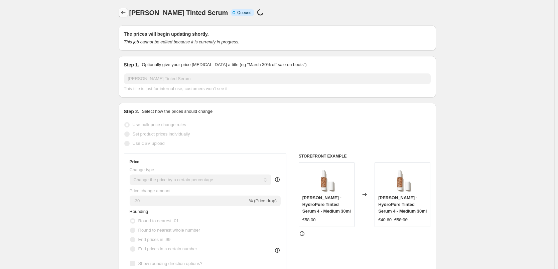
click at [123, 11] on icon "Price change jobs" at bounding box center [123, 12] width 7 height 7
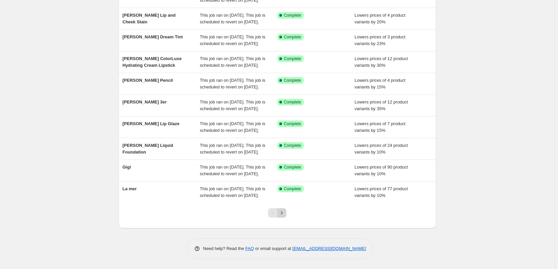
click at [285, 212] on icon "Next" at bounding box center [281, 213] width 7 height 7
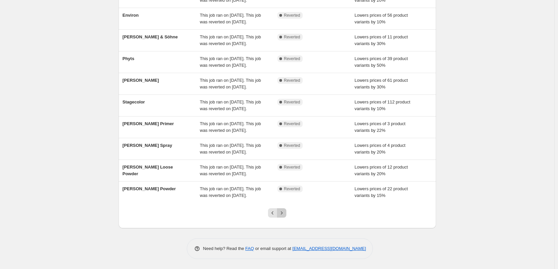
click at [286, 211] on button "Next" at bounding box center [281, 213] width 9 height 9
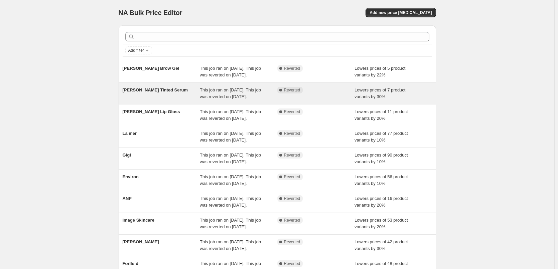
click at [163, 100] on div "Jane Iredale Tinted Serum" at bounding box center [162, 93] width 78 height 13
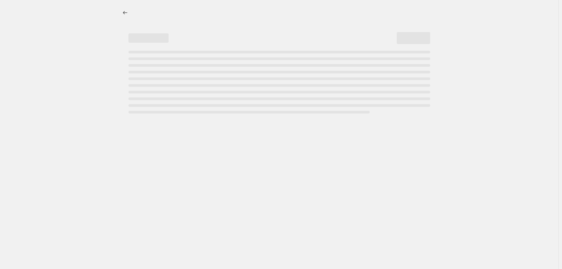
select select "percentage"
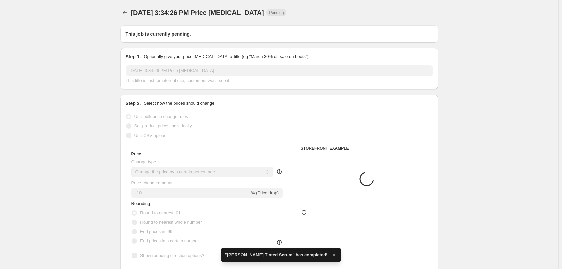
type input "Jane Iredale Tinted Serum"
radio input "false"
radio input "true"
checkbox input "true"
select select "tag"
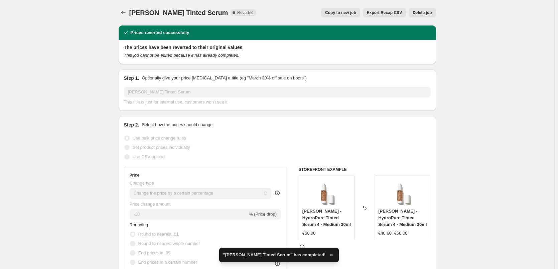
click at [425, 18] on div "Jane Iredale Tinted Serum. This page is ready Jane Iredale Tinted Serum Complet…" at bounding box center [278, 12] width 318 height 25
click at [427, 10] on button "Delete job" at bounding box center [422, 12] width 27 height 9
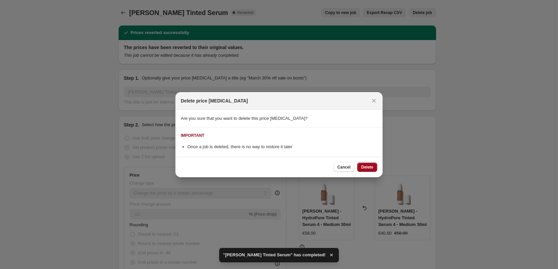
click at [368, 166] on span "Delete" at bounding box center [367, 167] width 12 height 5
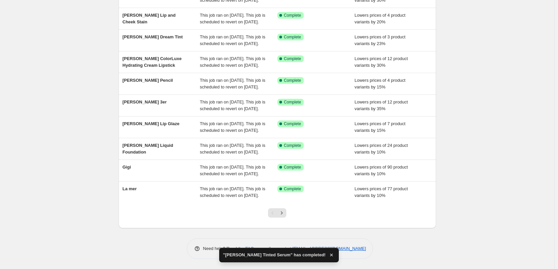
click at [289, 208] on div at bounding box center [277, 215] width 27 height 25
click at [286, 212] on button "Next" at bounding box center [281, 213] width 9 height 9
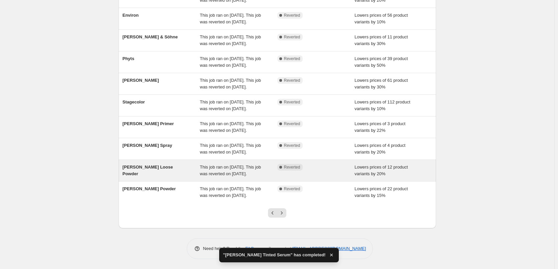
click at [168, 165] on span "Jane Iredale Loose Powder" at bounding box center [148, 171] width 50 height 12
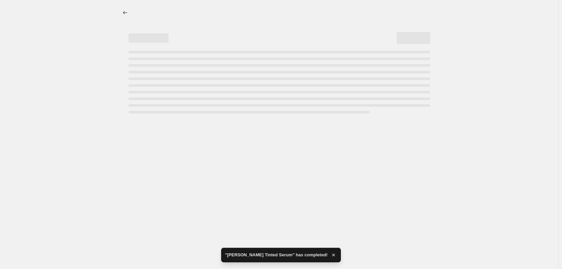
select select "percentage"
select select "tag"
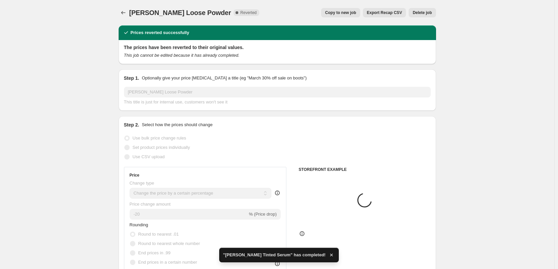
click at [336, 20] on div "Jane Iredale Loose Powder. This page is ready Jane Iredale Loose Powder Complet…" at bounding box center [278, 12] width 318 height 25
click at [340, 14] on span "Copy to new job" at bounding box center [340, 12] width 31 height 5
select select "percentage"
select select "tag"
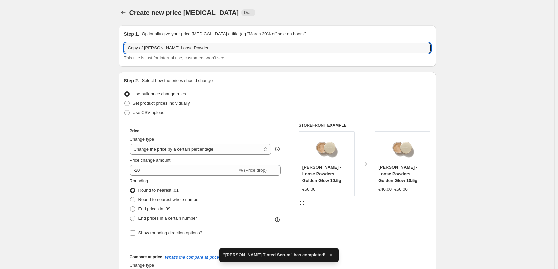
drag, startPoint x: 145, startPoint y: 48, endPoint x: 91, endPoint y: 52, distance: 54.6
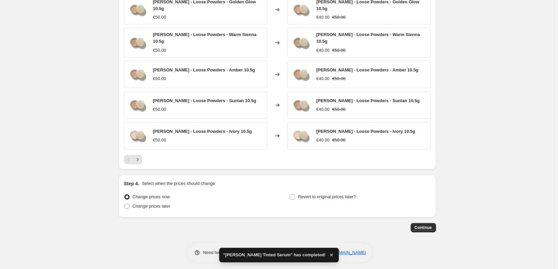
type input "Jane Iredale Loose Powder"
click at [325, 199] on div "Revert to original prices later?" at bounding box center [359, 203] width 141 height 20
click at [325, 196] on span "Revert to original prices later?" at bounding box center [327, 197] width 58 height 7
click at [295, 196] on input "Revert to original prices later?" at bounding box center [292, 197] width 5 height 5
checkbox input "true"
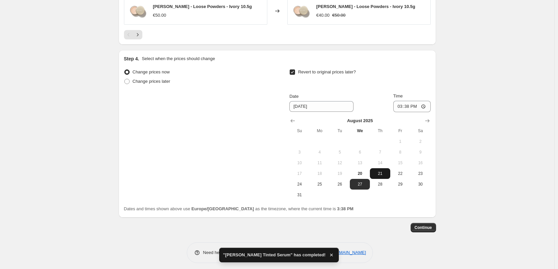
click at [376, 171] on span "21" at bounding box center [380, 173] width 15 height 5
type input "8/21/2025"
click at [401, 101] on input "15:38" at bounding box center [411, 106] width 37 height 11
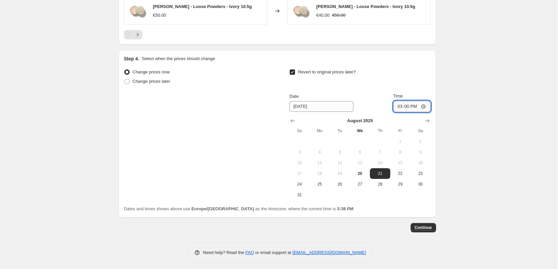
type input "03:00"
click at [432, 223] on button "Continue" at bounding box center [423, 227] width 25 height 9
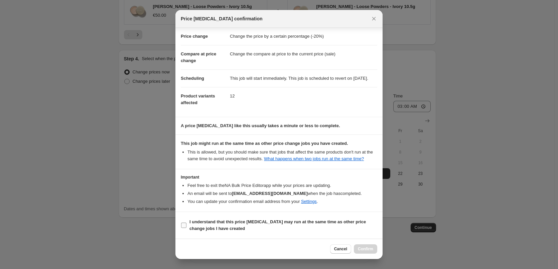
click at [226, 227] on b "I understand that this price change job may run at the same time as other price…" at bounding box center [278, 226] width 176 height 12
click at [187, 227] on input "I understand that this price change job may run at the same time as other price…" at bounding box center [183, 225] width 5 height 5
checkbox input "true"
click at [360, 250] on span "Confirm" at bounding box center [365, 249] width 15 height 5
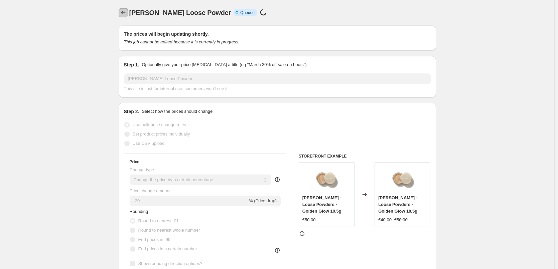
click at [126, 12] on icon "Price change jobs" at bounding box center [123, 12] width 7 height 7
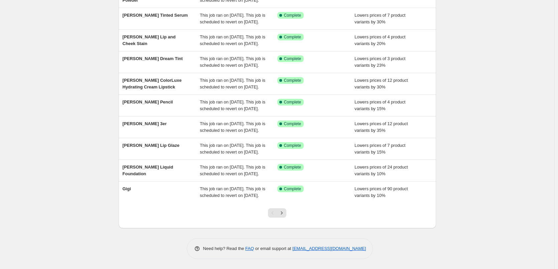
click at [296, 212] on div at bounding box center [278, 215] width 318 height 25
click at [277, 215] on div "Pagination" at bounding box center [272, 213] width 9 height 9
click at [283, 214] on icon "Next" at bounding box center [281, 213] width 7 height 7
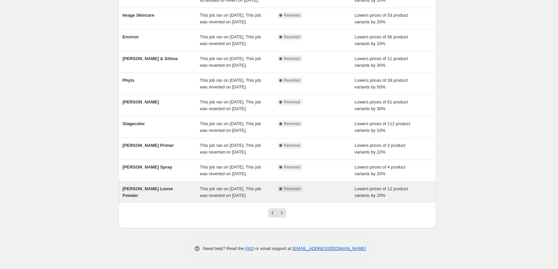
click at [168, 187] on span "Jane Iredale Loose Powder" at bounding box center [148, 193] width 50 height 12
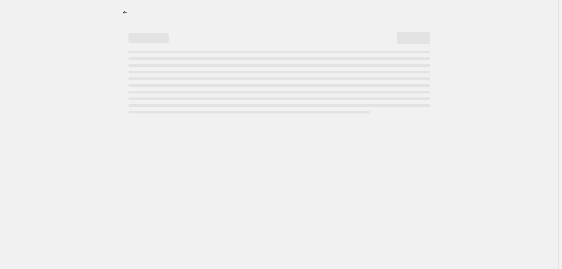
select select "percentage"
select select "tag"
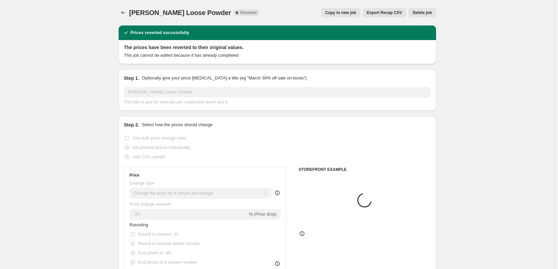
click at [429, 12] on span "Delete job" at bounding box center [422, 12] width 19 height 5
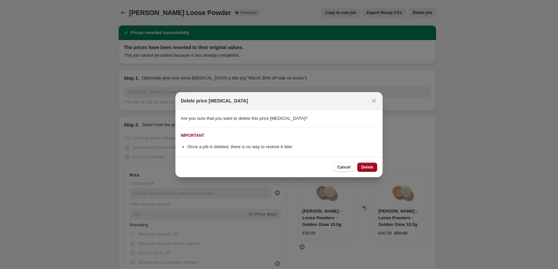
click at [365, 167] on span "Delete" at bounding box center [367, 167] width 12 height 5
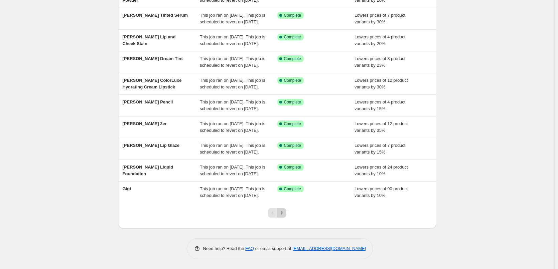
click at [285, 215] on icon "Next" at bounding box center [281, 213] width 7 height 7
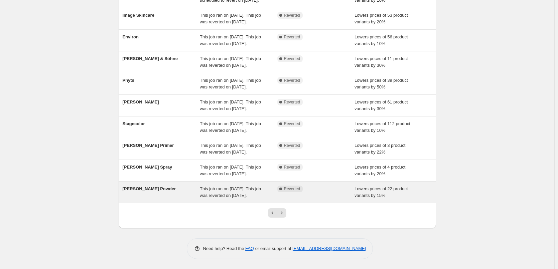
click at [155, 187] on span "Jane Iredale Powder" at bounding box center [149, 189] width 53 height 5
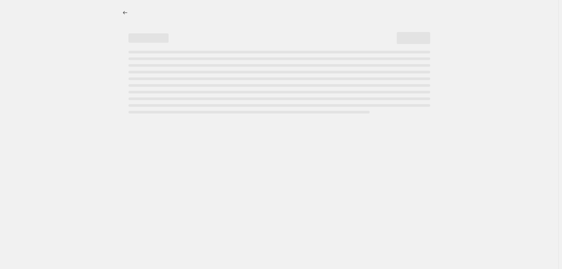
select select "percentage"
select select "tag"
select select "vendor"
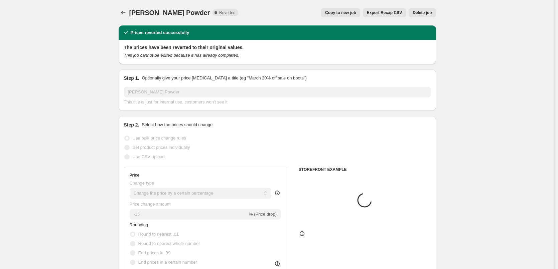
click at [360, 17] on div "Copy to new job" at bounding box center [340, 12] width 39 height 9
click at [356, 12] on span "Copy to new job" at bounding box center [340, 12] width 31 height 5
select select "percentage"
select select "tag"
select select "vendor"
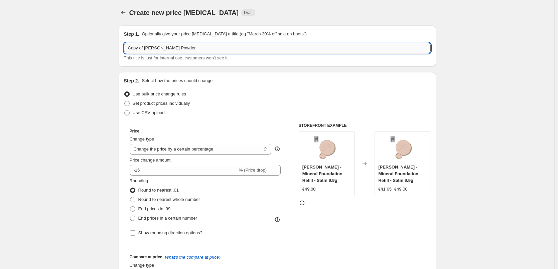
drag, startPoint x: 146, startPoint y: 47, endPoint x: 137, endPoint y: 47, distance: 9.7
click at [137, 47] on input "Copy of Jane Iredale Powder" at bounding box center [277, 48] width 307 height 11
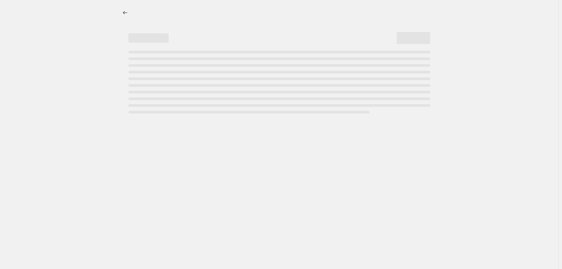
drag, startPoint x: 137, startPoint y: 47, endPoint x: 113, endPoint y: 45, distance: 23.8
select select "percentage"
select select "tag"
select select "vendor"
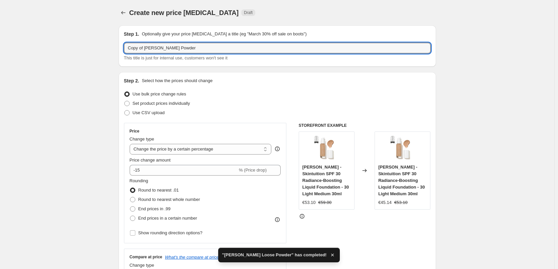
drag, startPoint x: 146, startPoint y: 48, endPoint x: 83, endPoint y: 52, distance: 62.6
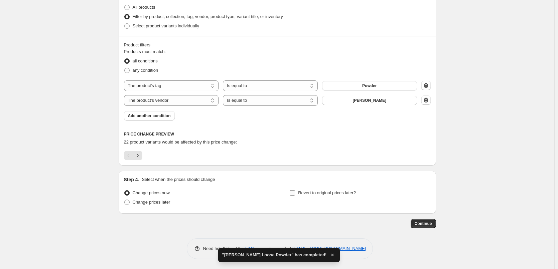
type input "Jane Iredale Powder"
click at [306, 192] on span "Revert to original prices later?" at bounding box center [327, 193] width 58 height 5
click at [295, 192] on input "Revert to original prices later?" at bounding box center [292, 193] width 5 height 5
checkbox input "true"
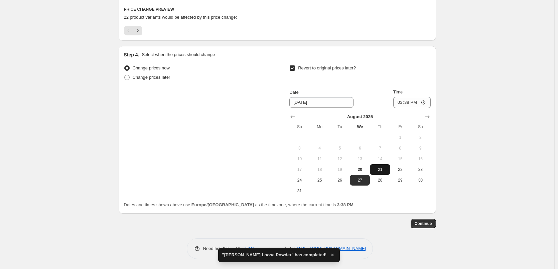
click at [378, 168] on span "21" at bounding box center [380, 169] width 15 height 5
type input "8/21/2025"
click at [403, 103] on input "15:38" at bounding box center [411, 102] width 37 height 11
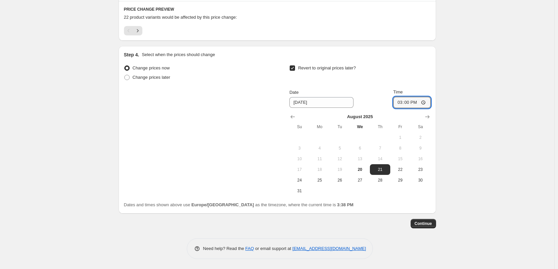
type input "03:00"
click at [429, 222] on span "Continue" at bounding box center [423, 223] width 17 height 5
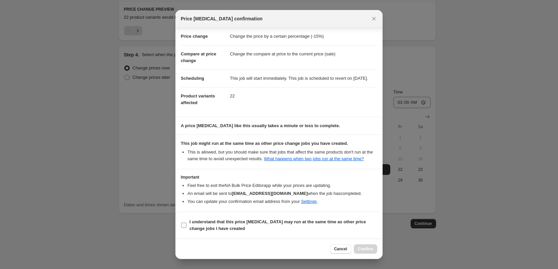
click at [223, 222] on b "I understand that this price change job may run at the same time as other price…" at bounding box center [278, 226] width 176 height 12
click at [187, 223] on input "I understand that this price change job may run at the same time as other price…" at bounding box center [183, 225] width 5 height 5
checkbox input "true"
click at [357, 247] on button "Confirm" at bounding box center [365, 249] width 23 height 9
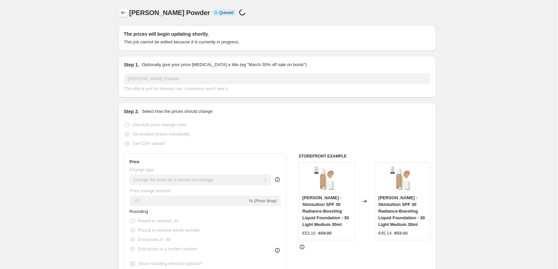
click at [128, 13] on button "Price change jobs" at bounding box center [123, 12] width 9 height 9
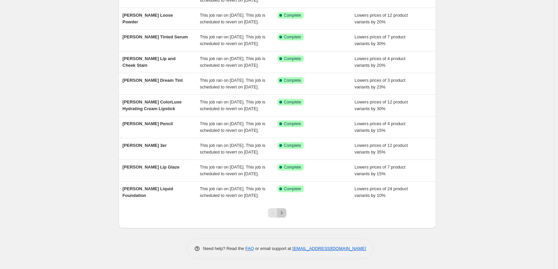
click at [283, 212] on icon "Next" at bounding box center [281, 213] width 7 height 7
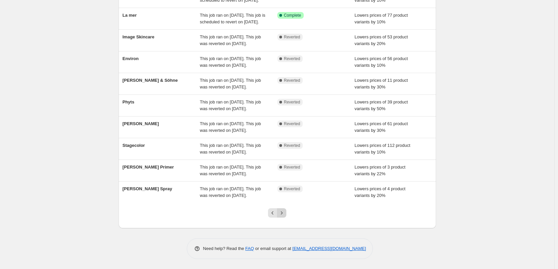
click at [284, 214] on icon "Next" at bounding box center [281, 213] width 7 height 7
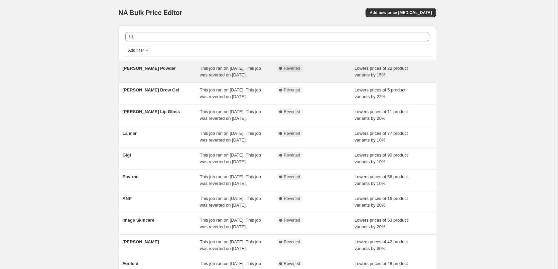
click at [146, 65] on div "Jane Iredale Powder This job ran on August 19, 2025. This job was reverted on A…" at bounding box center [278, 71] width 318 height 21
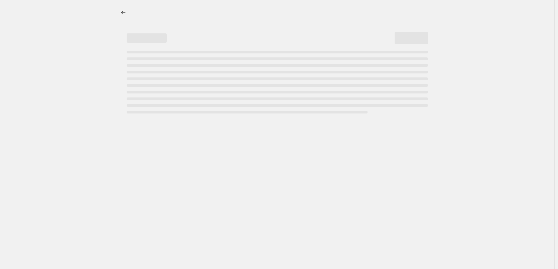
select select "percentage"
select select "tag"
select select "vendor"
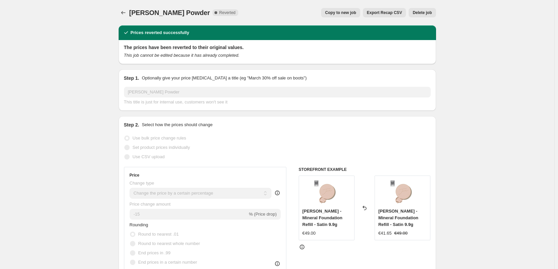
click at [428, 12] on span "Delete job" at bounding box center [422, 12] width 19 height 5
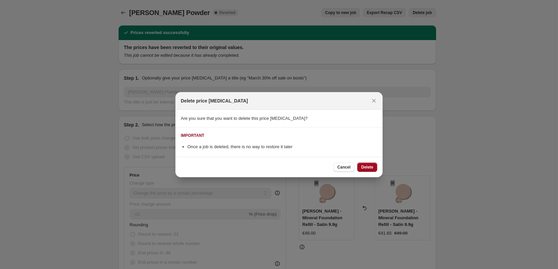
click at [362, 167] on span "Delete" at bounding box center [367, 167] width 12 height 5
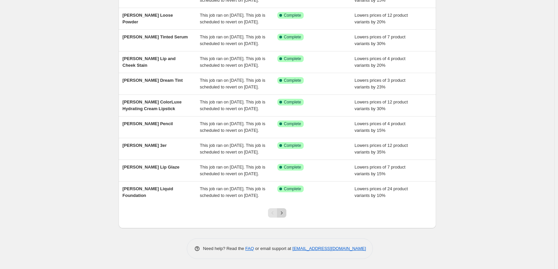
click at [286, 212] on button "Next" at bounding box center [281, 213] width 9 height 9
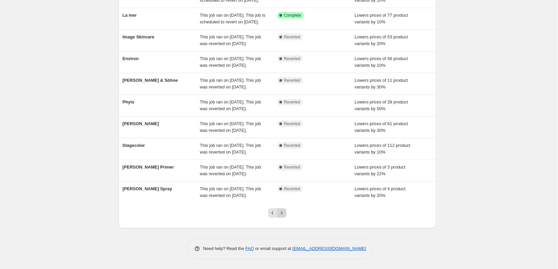
click at [284, 213] on icon "Next" at bounding box center [281, 213] width 7 height 7
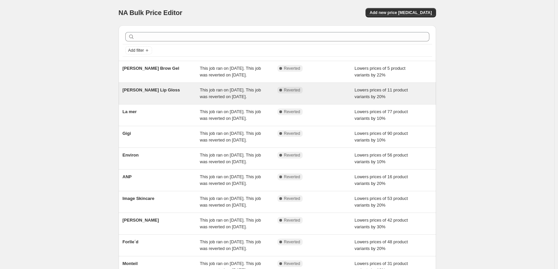
click at [156, 93] on div "Jane Iredale Lip Gloss This job ran on August 19, 2025. This job was reverted o…" at bounding box center [278, 93] width 318 height 21
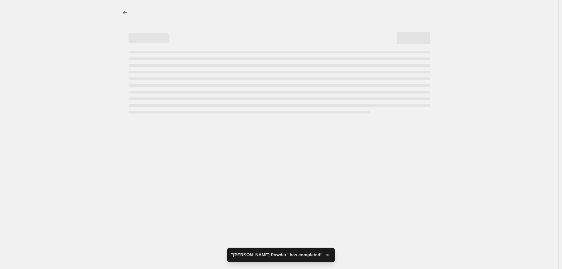
select select "percentage"
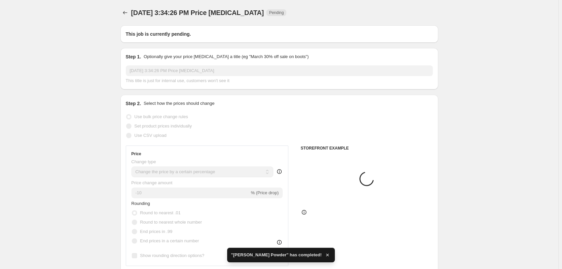
type input "Jane Iredale Lip Gloss"
radio input "false"
radio input "true"
checkbox input "true"
select select "tag"
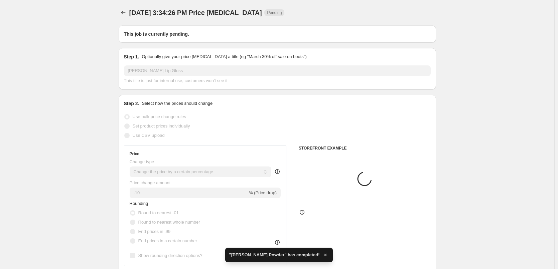
select select "vendor"
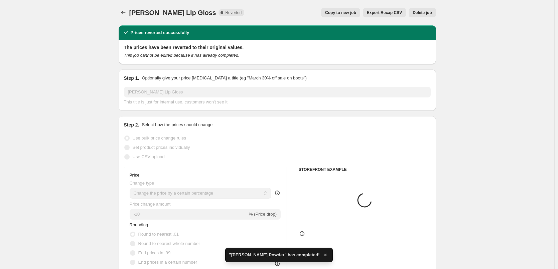
click at [353, 15] on span "Copy to new job" at bounding box center [340, 12] width 31 height 5
select select "percentage"
select select "tag"
select select "vendor"
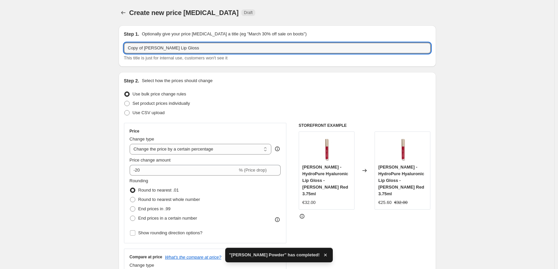
drag, startPoint x: 146, startPoint y: 49, endPoint x: 49, endPoint y: 45, distance: 96.4
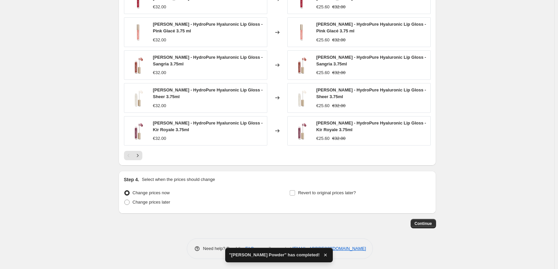
type input "Jane Iredale Lip Gloss"
click at [295, 199] on div "Revert to original prices later?" at bounding box center [359, 199] width 141 height 20
click at [303, 193] on span "Revert to original prices later?" at bounding box center [327, 193] width 58 height 5
click at [295, 193] on input "Revert to original prices later?" at bounding box center [292, 193] width 5 height 5
checkbox input "true"
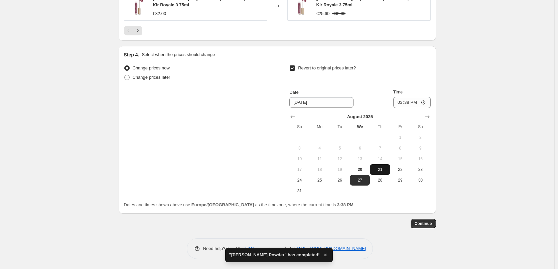
click at [382, 166] on button "21" at bounding box center [380, 169] width 20 height 11
type input "8/21/2025"
click at [403, 100] on input "15:38" at bounding box center [411, 102] width 37 height 11
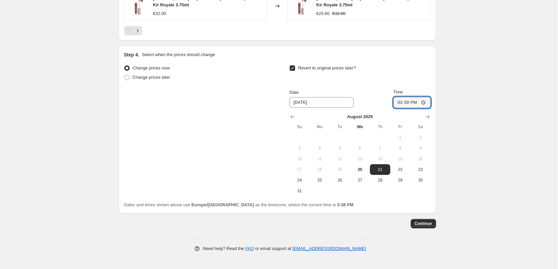
type input "03:00"
click at [429, 221] on span "Continue" at bounding box center [423, 223] width 17 height 5
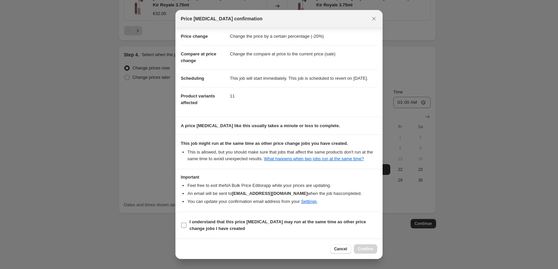
click at [226, 227] on b "I understand that this price change job may run at the same time as other price…" at bounding box center [278, 226] width 176 height 12
click at [187, 227] on input "I understand that this price change job may run at the same time as other price…" at bounding box center [183, 225] width 5 height 5
checkbox input "true"
click at [357, 248] on button "Confirm" at bounding box center [365, 249] width 23 height 9
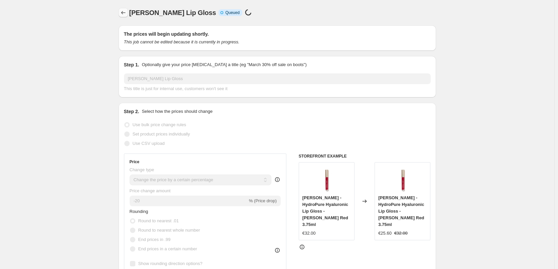
click at [124, 13] on icon "Price change jobs" at bounding box center [123, 12] width 7 height 7
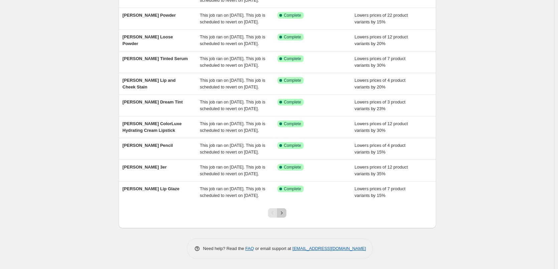
click at [283, 210] on button "Next" at bounding box center [281, 213] width 9 height 9
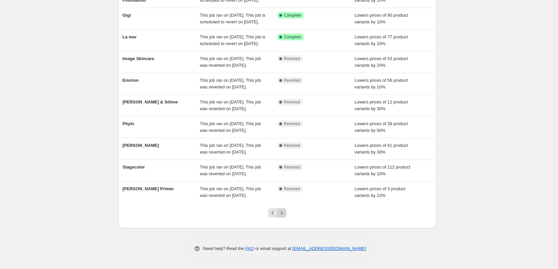
click at [283, 211] on icon "Next" at bounding box center [281, 213] width 7 height 7
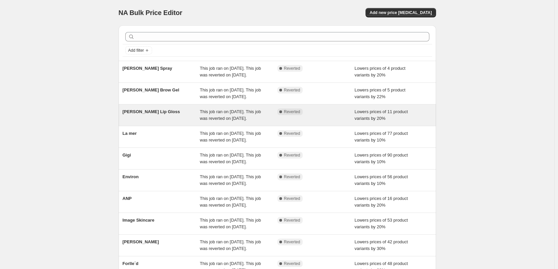
click at [159, 114] on span "Jane Iredale Lip Gloss" at bounding box center [151, 111] width 57 height 5
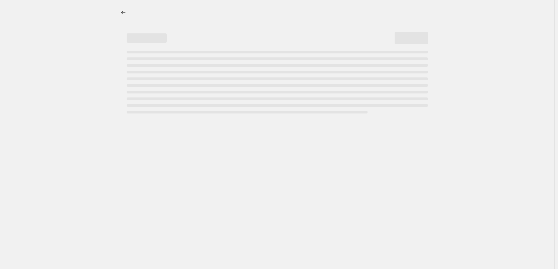
select select "percentage"
select select "tag"
select select "vendor"
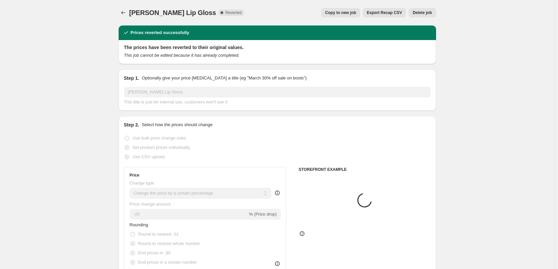
click at [427, 13] on span "Delete job" at bounding box center [422, 12] width 19 height 5
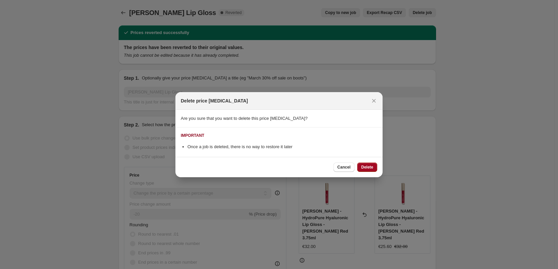
click at [368, 169] on span "Delete" at bounding box center [367, 167] width 12 height 5
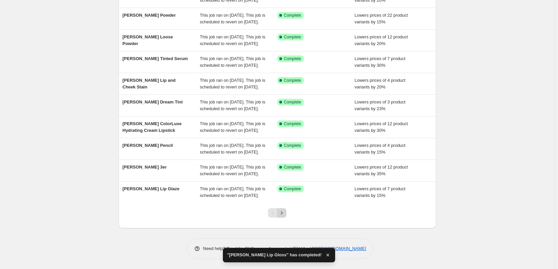
click at [285, 213] on icon "Next" at bounding box center [281, 213] width 7 height 7
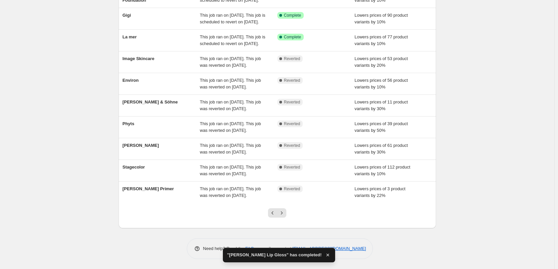
click at [285, 213] on icon "Next" at bounding box center [281, 213] width 7 height 7
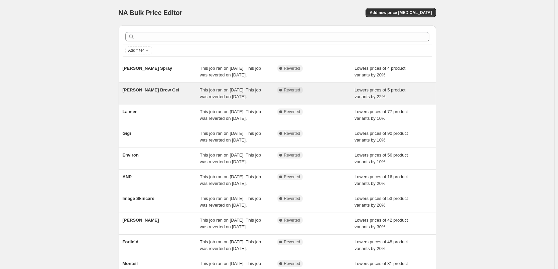
click at [158, 93] on span "Jane Iredale Brow Gel" at bounding box center [151, 90] width 57 height 5
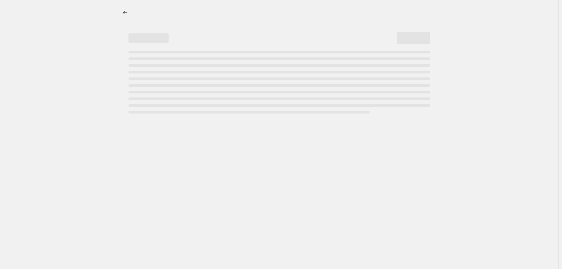
select select "percentage"
select select "tag"
select select "vendor"
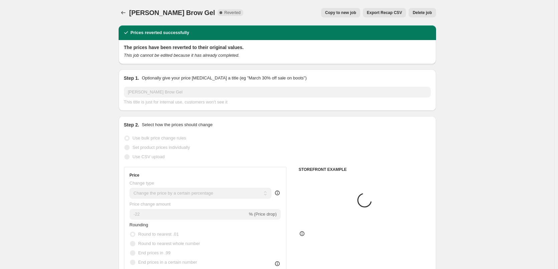
click at [346, 16] on button "Copy to new job" at bounding box center [340, 12] width 39 height 9
select select "percentage"
select select "tag"
select select "vendor"
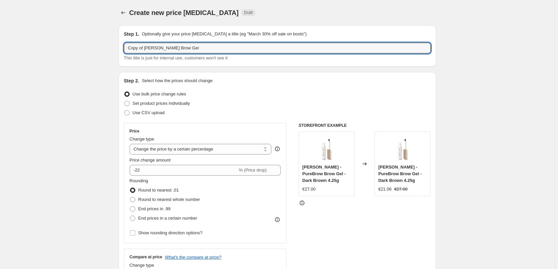
drag, startPoint x: 146, startPoint y: 47, endPoint x: 93, endPoint y: 97, distance: 72.6
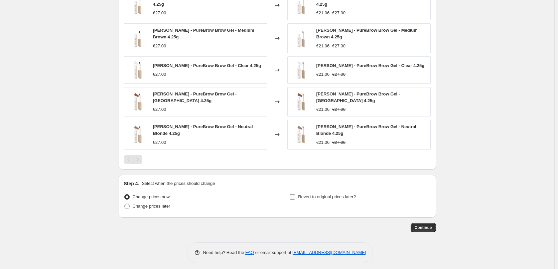
type input "Jane Iredale Brow Gel"
drag, startPoint x: 316, startPoint y: 194, endPoint x: 314, endPoint y: 198, distance: 4.5
click at [314, 198] on div "Revert to original prices later?" at bounding box center [359, 203] width 141 height 20
click at [318, 195] on span "Revert to original prices later?" at bounding box center [327, 197] width 58 height 5
click at [295, 195] on input "Revert to original prices later?" at bounding box center [292, 197] width 5 height 5
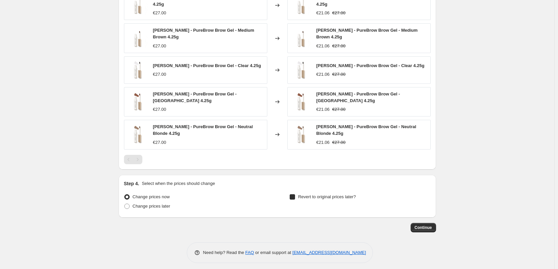
checkbox input "true"
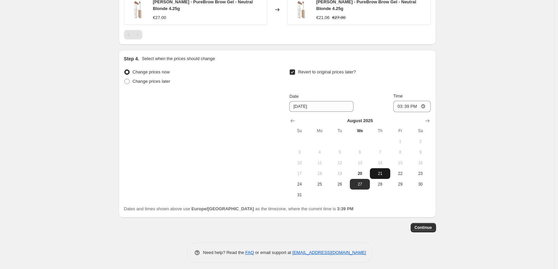
click at [378, 173] on button "21" at bounding box center [380, 173] width 20 height 11
type input "8/21/2025"
click at [401, 104] on input "15:39" at bounding box center [411, 106] width 37 height 11
type input "03:00"
click at [432, 225] on span "Continue" at bounding box center [423, 227] width 17 height 5
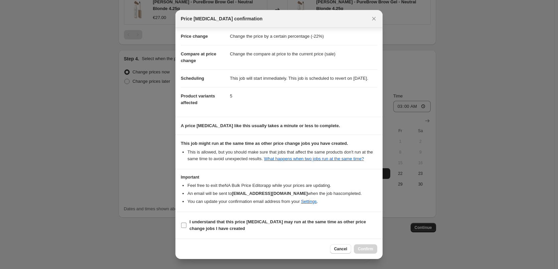
click at [214, 229] on b "I understand that this price change job may run at the same time as other price…" at bounding box center [278, 226] width 176 height 12
click at [187, 228] on input "I understand that this price change job may run at the same time as other price…" at bounding box center [183, 225] width 5 height 5
checkbox input "true"
click at [370, 247] on span "Confirm" at bounding box center [365, 249] width 15 height 5
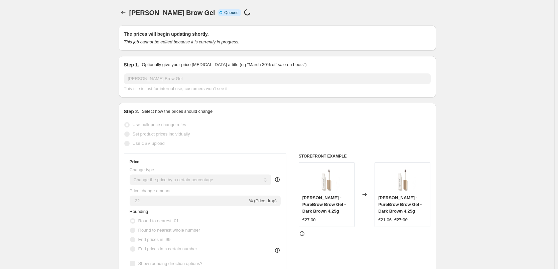
click at [124, 11] on icon "Price change jobs" at bounding box center [123, 12] width 7 height 7
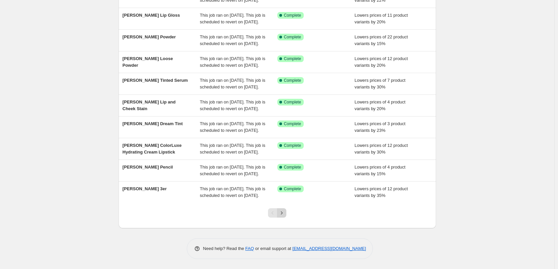
click at [280, 212] on icon "Next" at bounding box center [281, 213] width 7 height 7
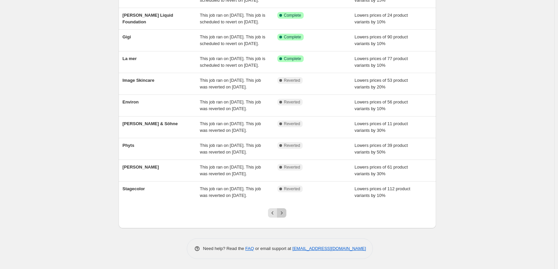
click at [285, 215] on icon "Next" at bounding box center [281, 213] width 7 height 7
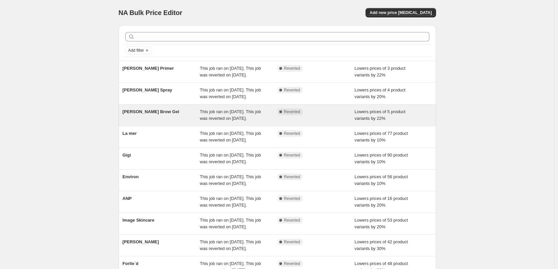
click at [156, 122] on div "Jane Iredale Brow Gel" at bounding box center [162, 115] width 78 height 13
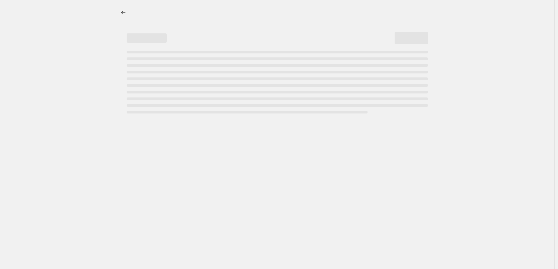
select select "percentage"
select select "tag"
select select "vendor"
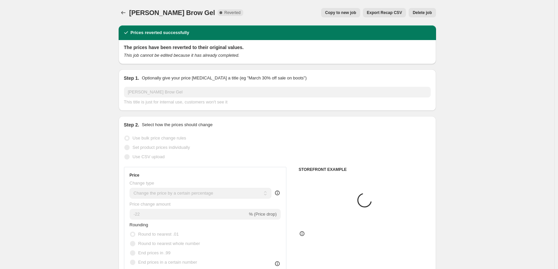
click at [426, 17] on button "Delete job" at bounding box center [422, 12] width 27 height 9
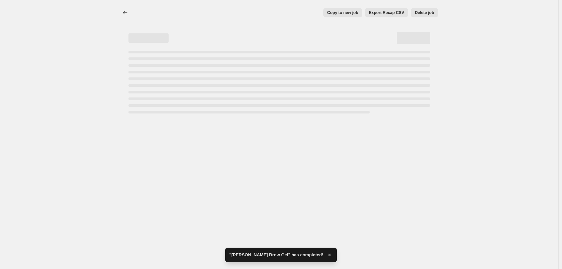
click at [369, 164] on div "Home Settings Plans Skip to content Copy to new job Export Recap CSV Delete job…" at bounding box center [281, 134] width 562 height 269
select select "percentage"
select select "tag"
select select "vendor"
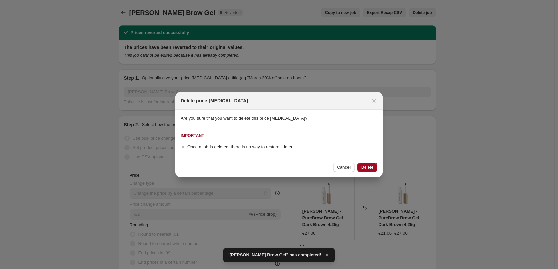
click at [369, 165] on span "Delete" at bounding box center [367, 167] width 12 height 5
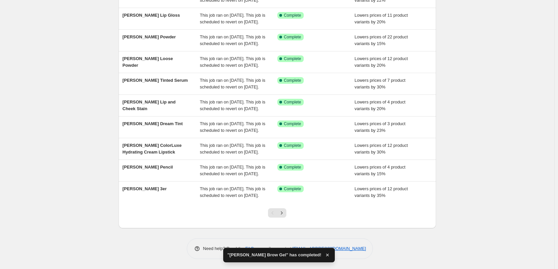
click at [285, 218] on div at bounding box center [277, 215] width 27 height 25
click at [285, 215] on icon "Next" at bounding box center [281, 213] width 7 height 7
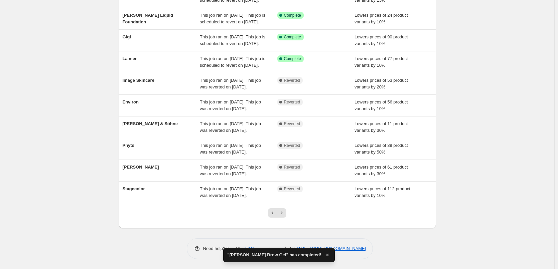
click at [285, 215] on icon "Next" at bounding box center [281, 213] width 7 height 7
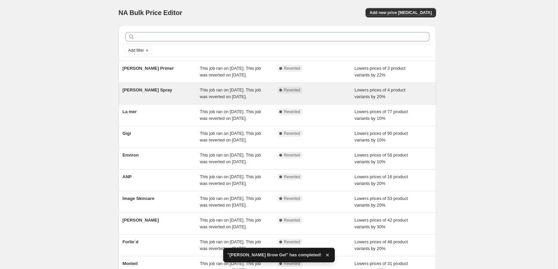
click at [149, 93] on span "Jane Iredale Spray" at bounding box center [148, 90] width 50 height 5
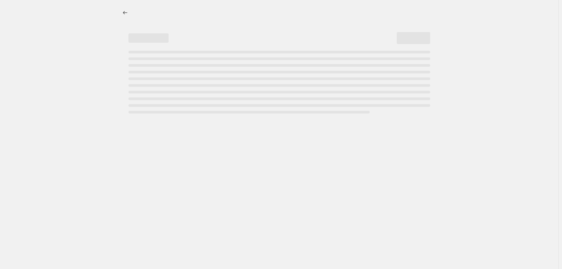
select select "percentage"
select select "tag"
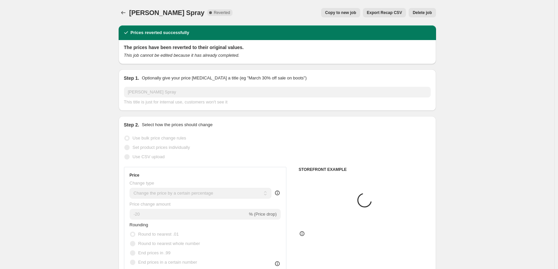
click at [351, 15] on button "Copy to new job" at bounding box center [340, 12] width 39 height 9
select select "percentage"
select select "tag"
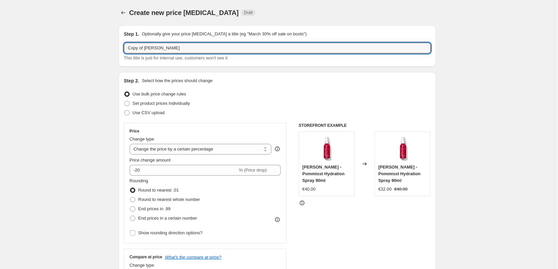
drag, startPoint x: 146, startPoint y: 51, endPoint x: 95, endPoint y: 48, distance: 50.5
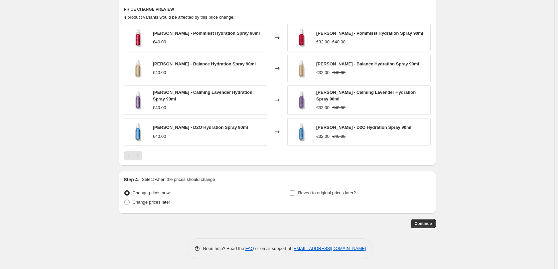
type input "Jane Iredale Spray"
drag, startPoint x: 323, startPoint y: 184, endPoint x: 321, endPoint y: 189, distance: 5.1
click at [322, 184] on div "Step 4. Select when the prices should change Change prices now Change prices la…" at bounding box center [277, 192] width 307 height 32
click at [319, 188] on div "Step 4. Select when the prices should change Change prices now Change prices la…" at bounding box center [277, 192] width 307 height 32
click at [320, 188] on div "Step 4. Select when the prices should change Change prices now Change prices la…" at bounding box center [277, 192] width 307 height 32
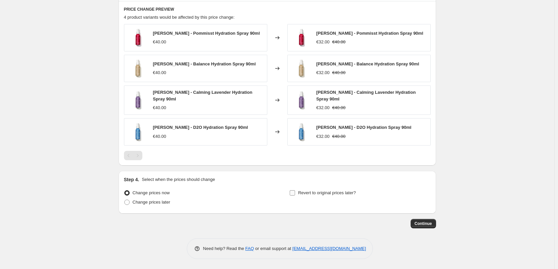
click at [320, 192] on span "Revert to original prices later?" at bounding box center [327, 193] width 58 height 5
click at [319, 192] on span "Revert to original prices later?" at bounding box center [327, 193] width 58 height 5
click at [295, 192] on input "Revert to original prices later?" at bounding box center [292, 193] width 5 height 5
checkbox input "true"
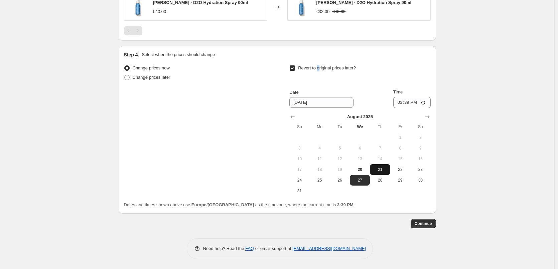
click at [373, 167] on button "21" at bounding box center [380, 169] width 20 height 11
type input "8/21/2025"
click at [401, 102] on input "15:39" at bounding box center [411, 102] width 37 height 11
type input "03:00"
click at [422, 219] on button "Continue" at bounding box center [423, 223] width 25 height 9
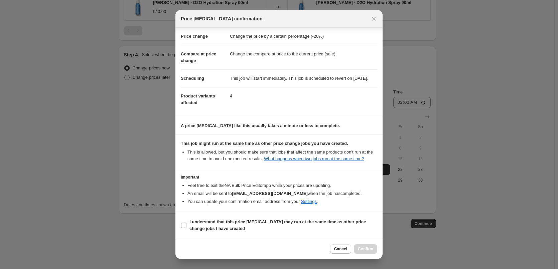
click at [218, 215] on section "I understand that this price change job may run at the same time as other price…" at bounding box center [278, 225] width 207 height 27
click at [219, 220] on b "I understand that this price change job may run at the same time as other price…" at bounding box center [278, 226] width 176 height 12
click at [187, 223] on input "I understand that this price change job may run at the same time as other price…" at bounding box center [183, 225] width 5 height 5
checkbox input "true"
click at [365, 247] on span "Confirm" at bounding box center [365, 249] width 15 height 5
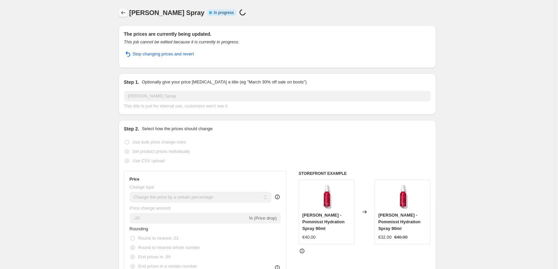
click at [126, 9] on button "Price change jobs" at bounding box center [123, 12] width 9 height 9
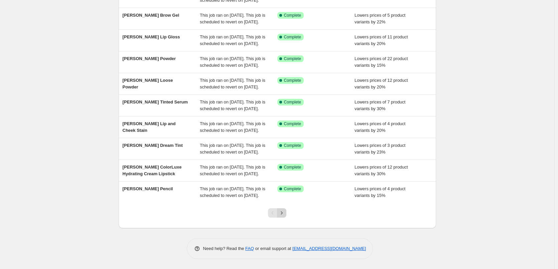
click at [281, 214] on icon "Next" at bounding box center [281, 213] width 7 height 7
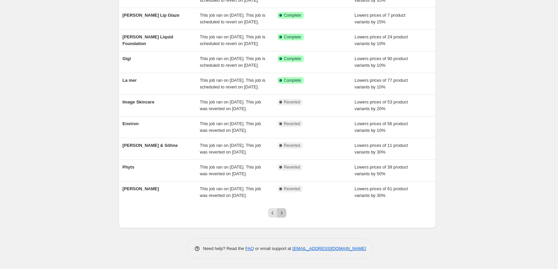
click at [285, 214] on icon "Next" at bounding box center [281, 213] width 7 height 7
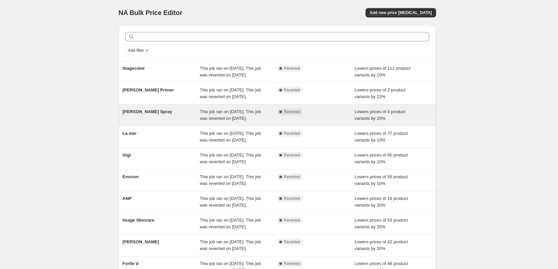
click at [159, 114] on span "Jane Iredale Spray" at bounding box center [148, 111] width 50 height 5
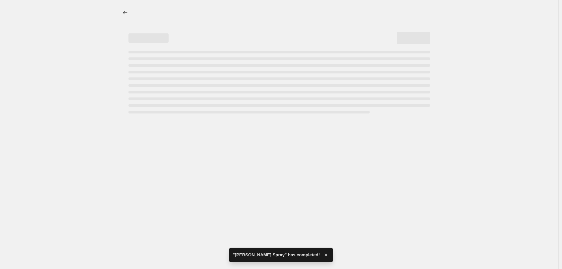
select select "percentage"
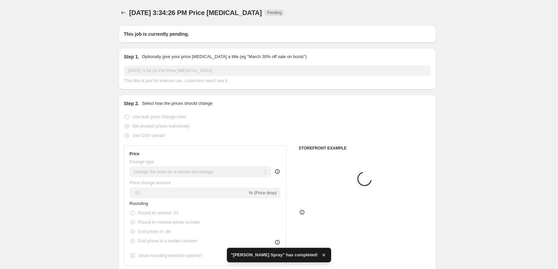
select select "tag"
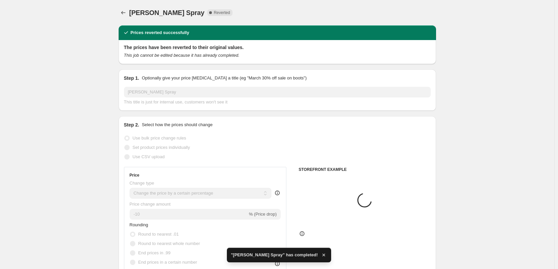
type input "Jane Iredale Spray"
radio input "false"
radio input "true"
checkbox input "true"
click at [426, 18] on div "Jane Iredale Spray. This page is ready Jane Iredale Spray Complete Reverted Cop…" at bounding box center [278, 12] width 318 height 25
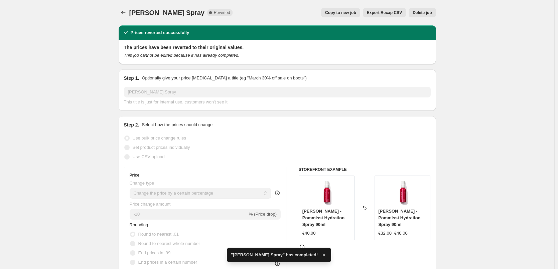
click at [426, 13] on span "Delete job" at bounding box center [422, 12] width 19 height 5
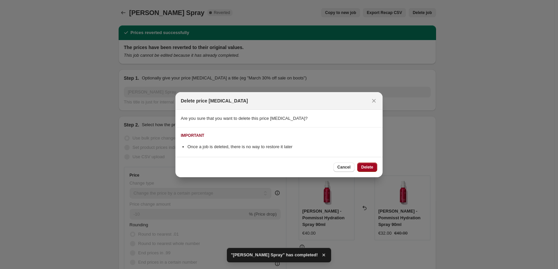
click at [365, 169] on span "Delete" at bounding box center [367, 167] width 12 height 5
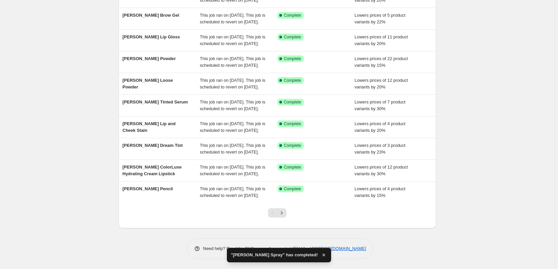
click at [278, 207] on div at bounding box center [277, 215] width 27 height 25
click at [281, 208] on div at bounding box center [277, 215] width 27 height 25
click at [282, 214] on icon "Next" at bounding box center [281, 213] width 7 height 7
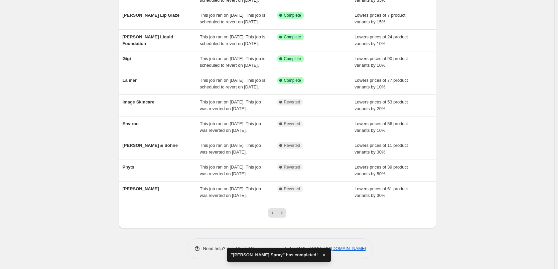
click at [282, 214] on icon "Next" at bounding box center [281, 213] width 7 height 7
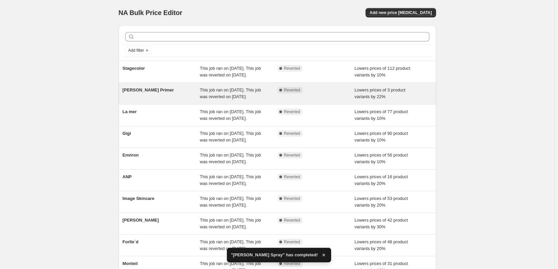
click at [148, 93] on span "[PERSON_NAME] Primer" at bounding box center [148, 90] width 51 height 5
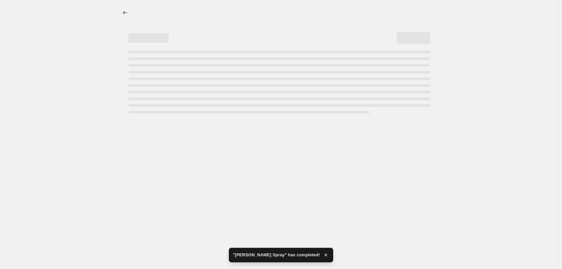
select select "percentage"
select select "tag"
select select "vendor"
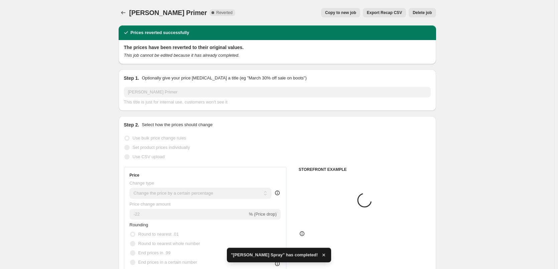
click at [351, 18] on div "Jane Iredale Primer. This page is ready Jane Iredale Primer Complete Reverted C…" at bounding box center [278, 12] width 318 height 25
click at [352, 16] on button "Copy to new job" at bounding box center [340, 12] width 39 height 9
select select "percentage"
select select "tag"
select select "vendor"
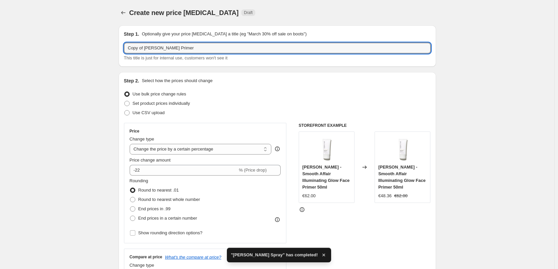
drag, startPoint x: 146, startPoint y: 48, endPoint x: 95, endPoint y: 49, distance: 51.5
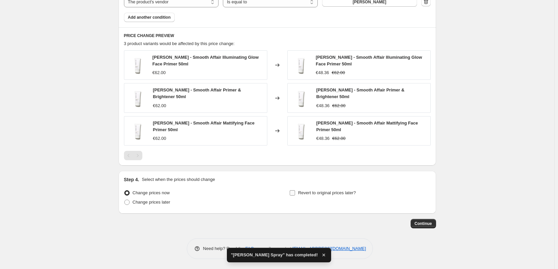
type input "[PERSON_NAME] Primer"
click at [326, 191] on span "Revert to original prices later?" at bounding box center [327, 193] width 58 height 5
click at [295, 191] on input "Revert to original prices later?" at bounding box center [292, 193] width 5 height 5
checkbox input "true"
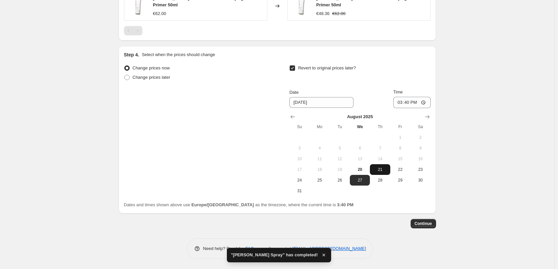
drag, startPoint x: 380, startPoint y: 171, endPoint x: 402, endPoint y: 135, distance: 42.0
click at [380, 170] on span "21" at bounding box center [380, 169] width 15 height 5
type input "8/21/2025"
click at [399, 104] on input "15:40" at bounding box center [411, 102] width 37 height 11
type input "03:00"
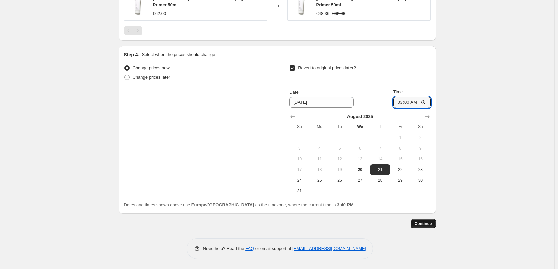
click at [423, 227] on button "Continue" at bounding box center [423, 223] width 25 height 9
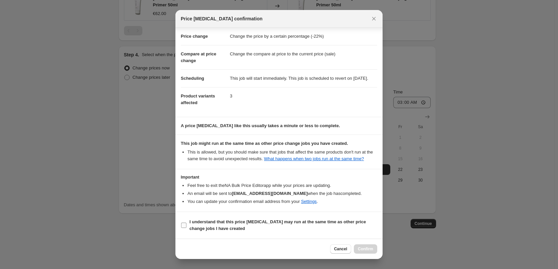
click at [235, 223] on b "I understand that this price change job may run at the same time as other price…" at bounding box center [278, 226] width 176 height 12
click at [187, 223] on input "I understand that this price change job may run at the same time as other price…" at bounding box center [183, 225] width 5 height 5
checkbox input "true"
click at [370, 250] on span "Confirm" at bounding box center [365, 249] width 15 height 5
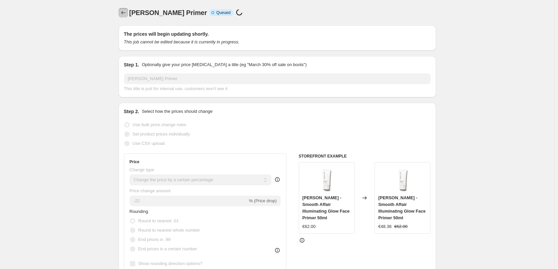
click at [123, 14] on icon "Price change jobs" at bounding box center [123, 12] width 7 height 7
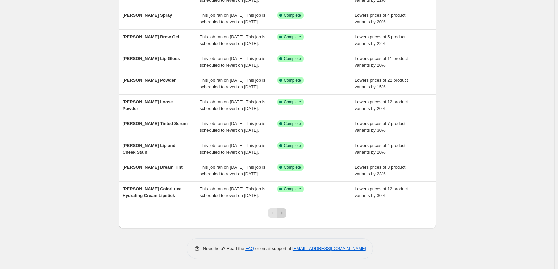
click at [285, 213] on icon "Next" at bounding box center [281, 213] width 7 height 7
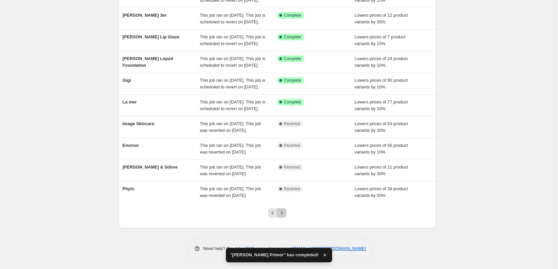
click at [286, 218] on button "Next" at bounding box center [281, 213] width 9 height 9
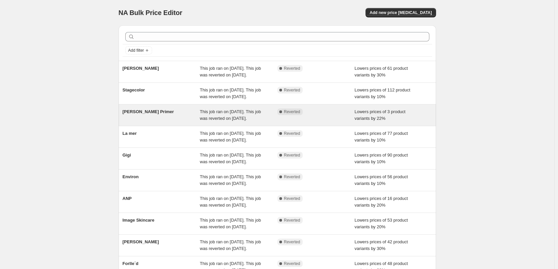
click at [161, 114] on span "[PERSON_NAME] Primer" at bounding box center [148, 111] width 51 height 5
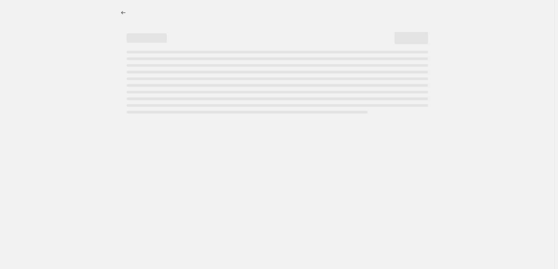
select select "percentage"
select select "tag"
select select "vendor"
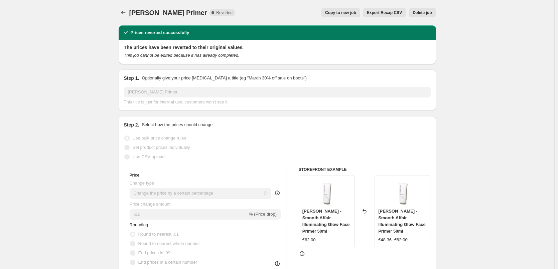
click at [428, 11] on span "Delete job" at bounding box center [422, 12] width 19 height 5
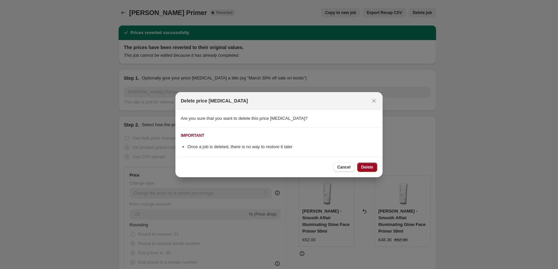
click at [365, 164] on button "Delete" at bounding box center [367, 167] width 20 height 9
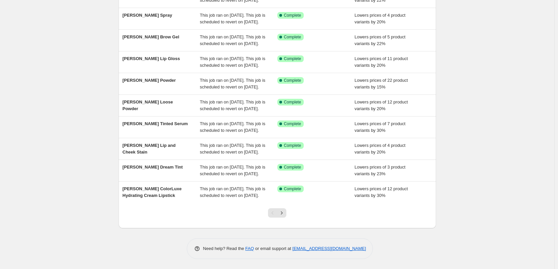
click at [289, 214] on div at bounding box center [277, 215] width 27 height 25
click at [285, 215] on icon "Next" at bounding box center [281, 213] width 7 height 7
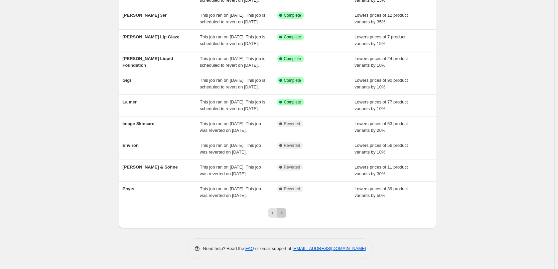
click at [285, 215] on icon "Next" at bounding box center [281, 213] width 7 height 7
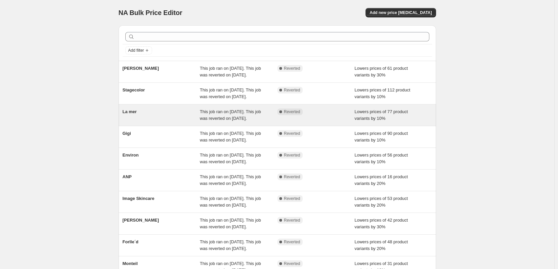
click at [140, 122] on div "La mer" at bounding box center [162, 115] width 78 height 13
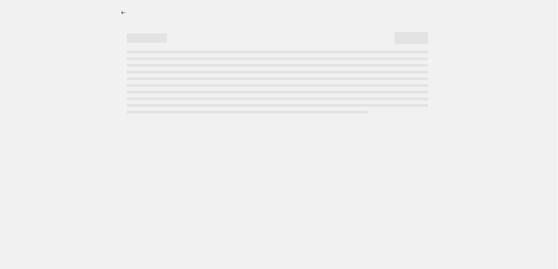
select select "percentage"
select select "vendor"
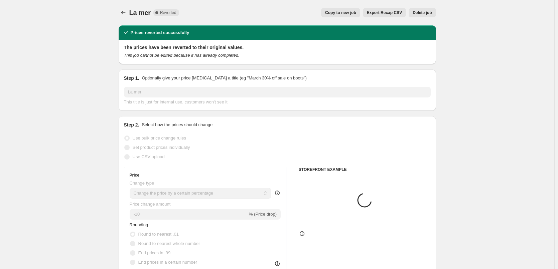
click at [419, 13] on span "Delete job" at bounding box center [422, 12] width 19 height 5
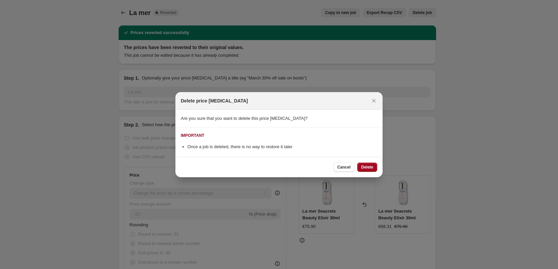
click at [370, 168] on span "Delete" at bounding box center [367, 167] width 12 height 5
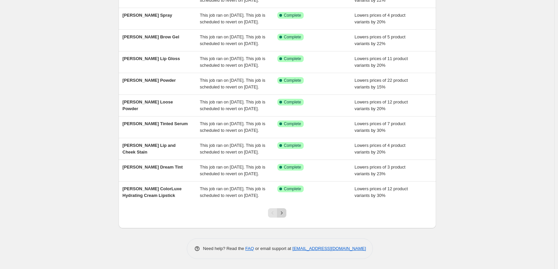
click at [283, 213] on icon "Next" at bounding box center [282, 213] width 2 height 3
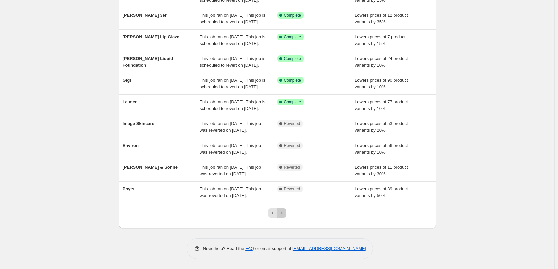
click at [283, 213] on icon "Next" at bounding box center [282, 213] width 2 height 3
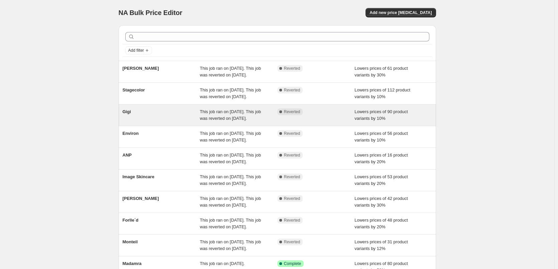
click at [139, 122] on div "Gigi" at bounding box center [162, 115] width 78 height 13
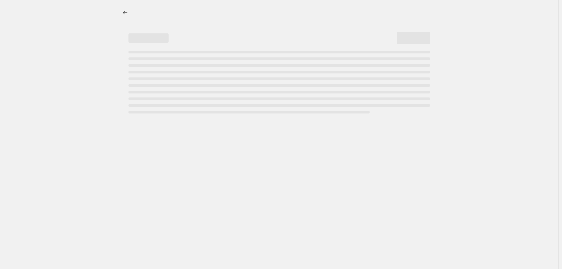
select select "percentage"
select select "vendor"
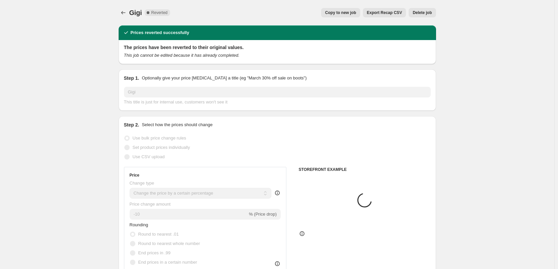
click at [418, 15] on button "Delete job" at bounding box center [422, 12] width 27 height 9
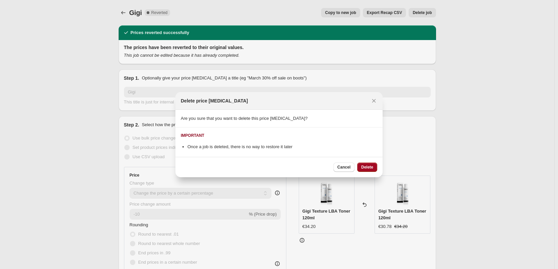
click at [368, 164] on button "Delete" at bounding box center [367, 167] width 20 height 9
